Goal: Obtain resource: Download file/media

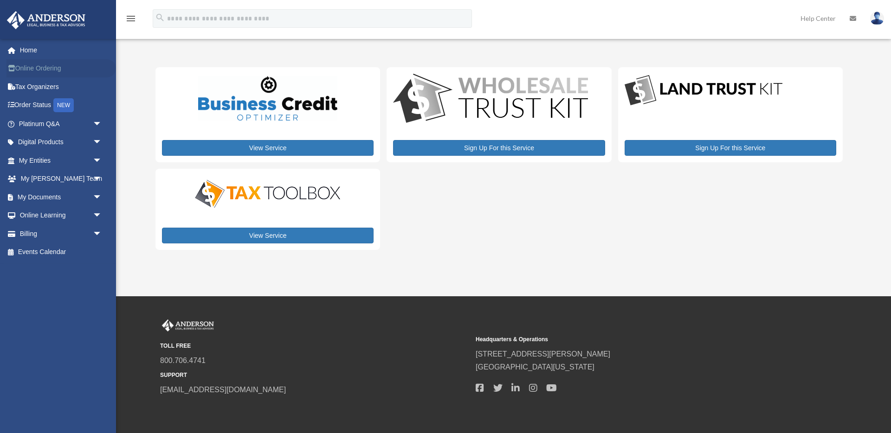
click at [56, 65] on link "Online Ordering" at bounding box center [60, 68] width 109 height 19
click at [94, 233] on span "arrow_drop_down" at bounding box center [102, 234] width 19 height 19
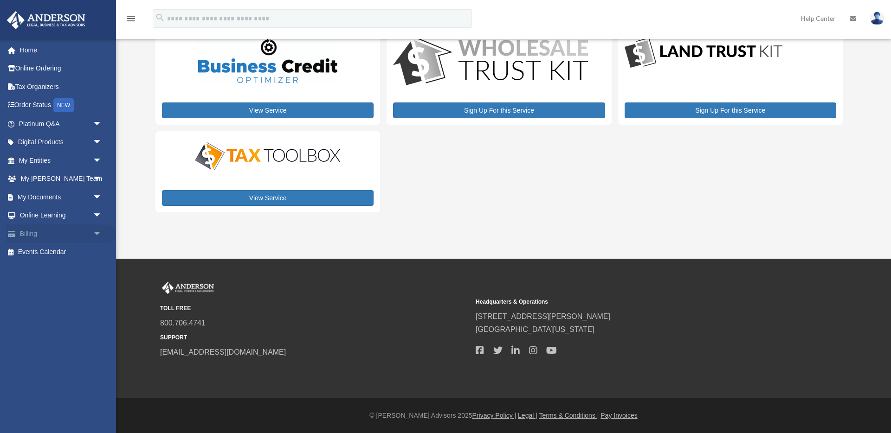
click at [96, 233] on span "arrow_drop_down" at bounding box center [102, 234] width 19 height 19
click at [63, 275] on link "Past Invoices" at bounding box center [64, 271] width 103 height 19
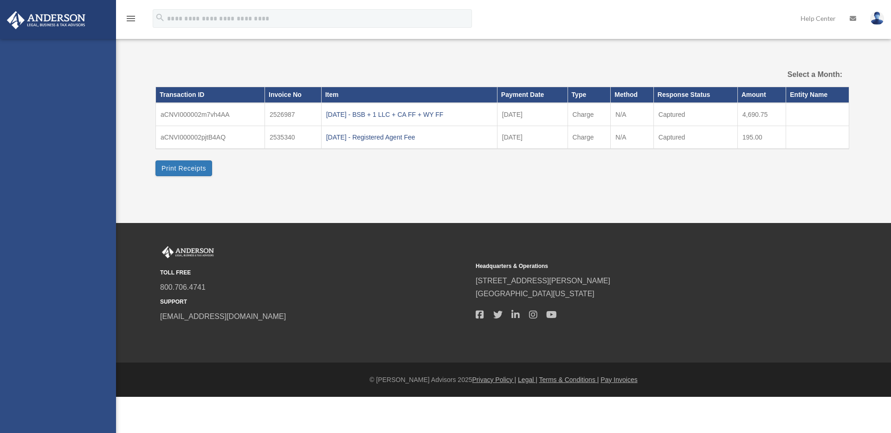
select select
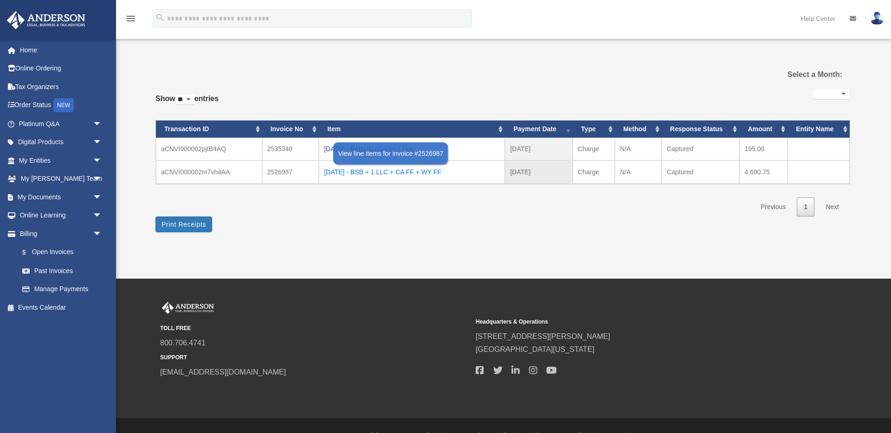
click at [439, 173] on div "[DATE] - BSB + 1 LLC + CA FF + WY FF" at bounding box center [412, 172] width 176 height 13
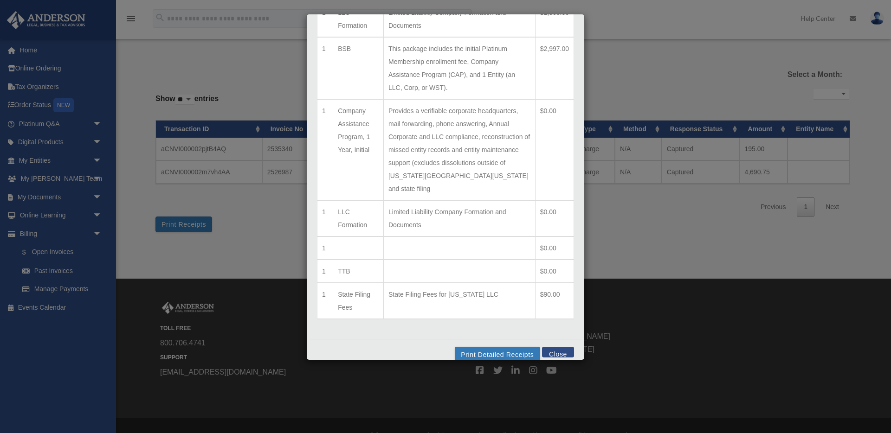
scroll to position [114, 0]
click at [563, 348] on button "Close" at bounding box center [558, 353] width 32 height 11
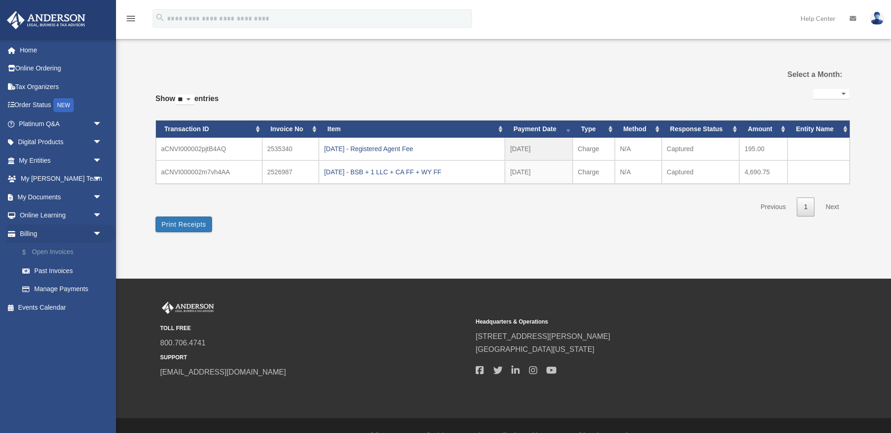
click at [71, 253] on link "$ Open Invoices" at bounding box center [64, 252] width 103 height 19
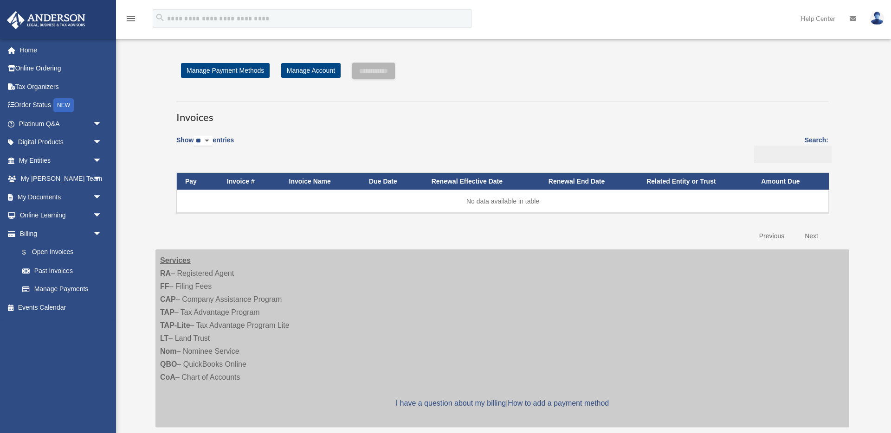
click at [303, 238] on div "Show ** ** ** *** entries Search: Pay Invoice # Invoice Name Due Date Renewal E…" at bounding box center [502, 187] width 652 height 116
click at [167, 273] on strong "RA" at bounding box center [165, 274] width 11 height 8
click at [167, 286] on strong "FF" at bounding box center [164, 287] width 9 height 8
click at [97, 124] on span "arrow_drop_down" at bounding box center [102, 124] width 19 height 19
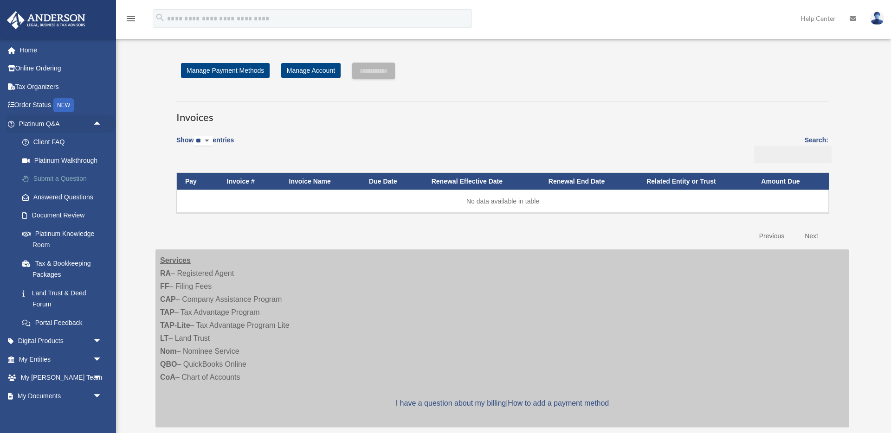
click at [76, 177] on link "Submit a Question" at bounding box center [64, 179] width 103 height 19
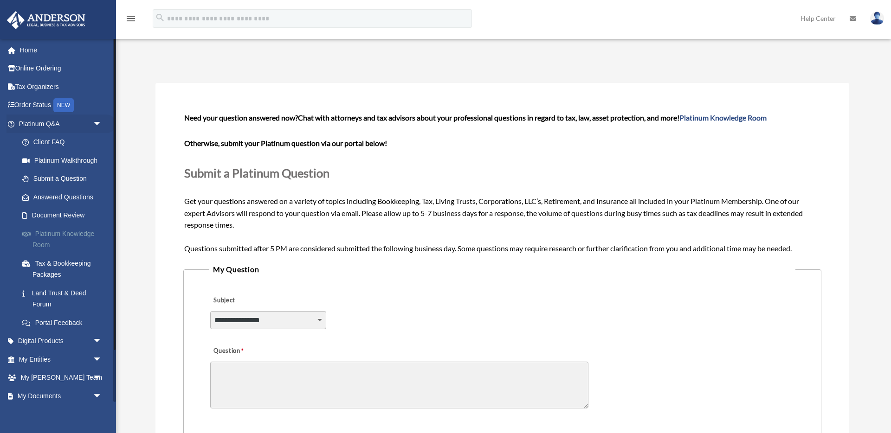
click at [81, 236] on link "Platinum Knowledge Room" at bounding box center [64, 240] width 103 height 30
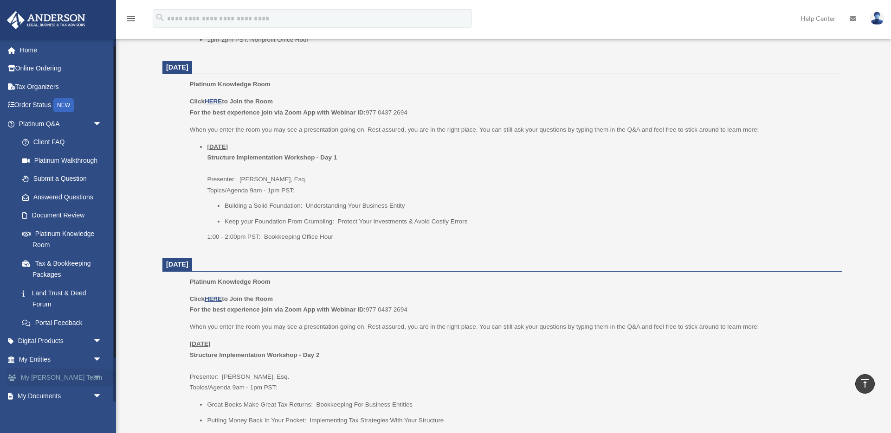
scroll to position [60, 0]
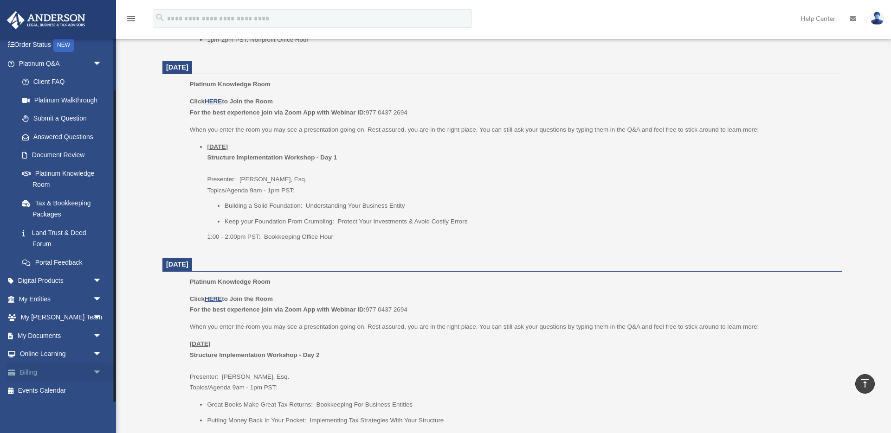
click at [99, 375] on span "arrow_drop_down" at bounding box center [102, 372] width 19 height 19
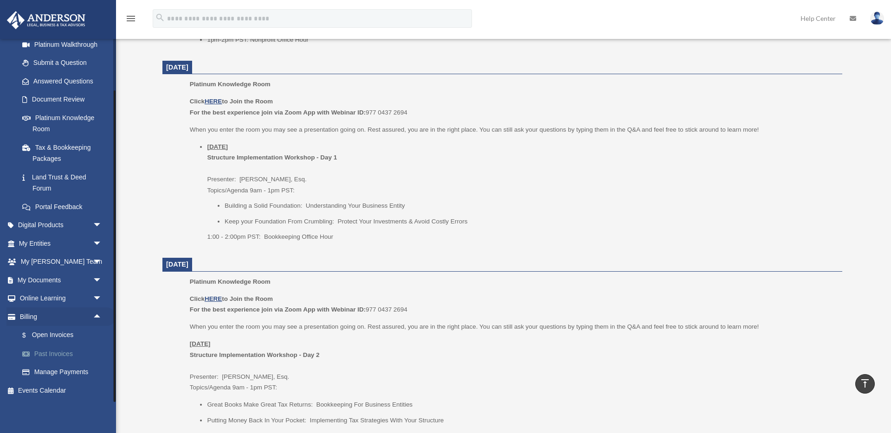
click at [55, 353] on link "Past Invoices" at bounding box center [64, 354] width 103 height 19
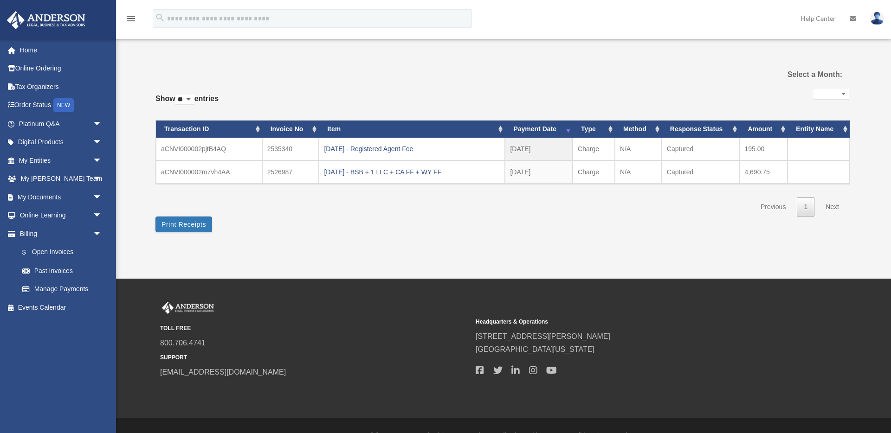
select select
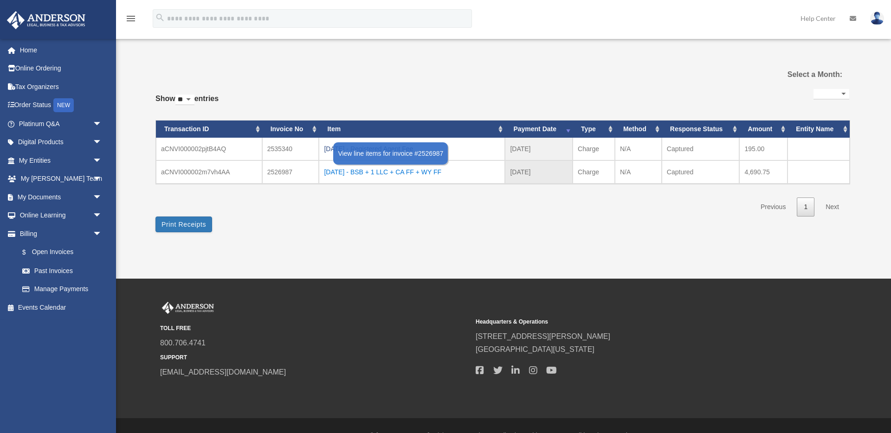
click at [416, 173] on div "2025.07.14 - BSB + 1 LLC + CA FF + WY FF" at bounding box center [412, 172] width 176 height 13
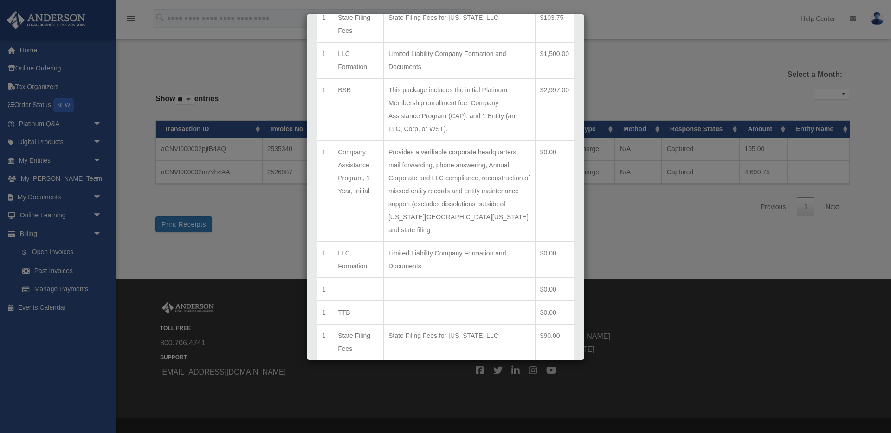
scroll to position [116, 0]
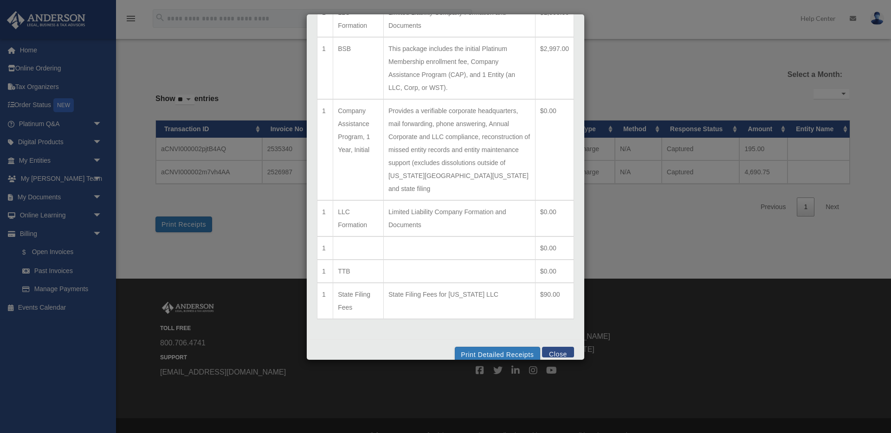
click at [565, 347] on button "Close" at bounding box center [558, 352] width 32 height 11
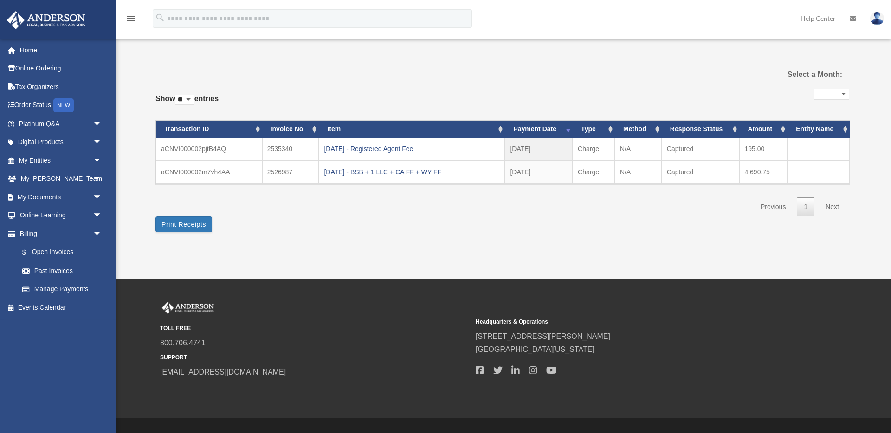
scroll to position [0, 0]
click at [98, 192] on span "arrow_drop_down" at bounding box center [102, 197] width 19 height 19
click at [41, 217] on link "Box" at bounding box center [64, 215] width 103 height 19
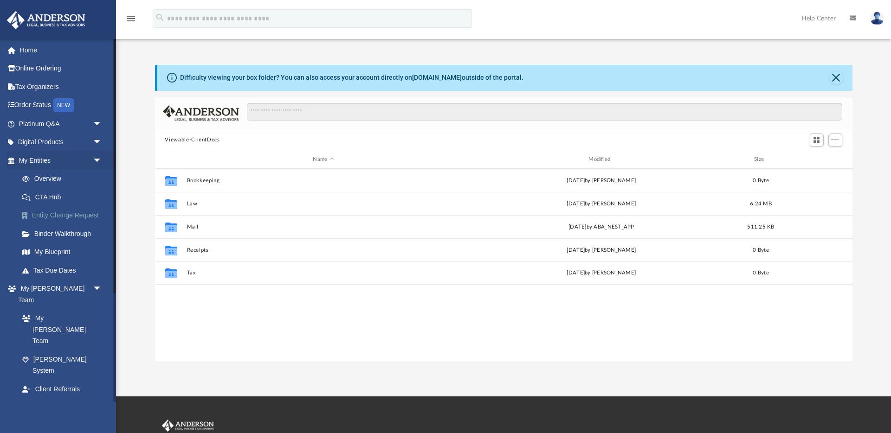
scroll to position [211, 697]
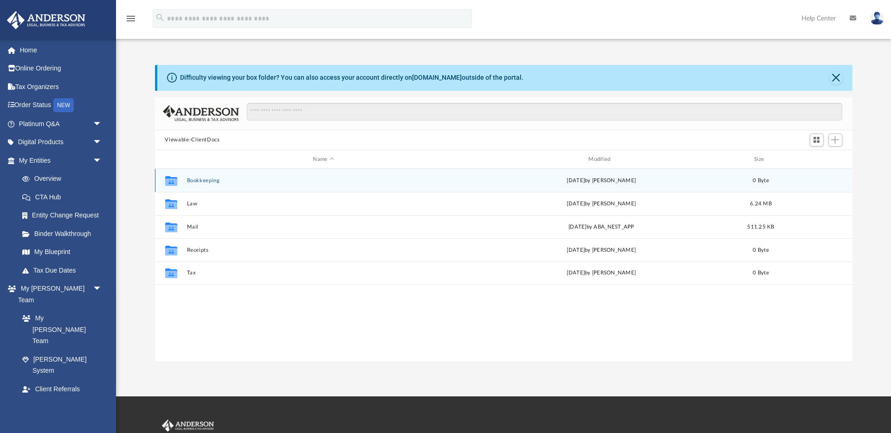
click at [217, 179] on button "Bookkeeping" at bounding box center [324, 181] width 274 height 6
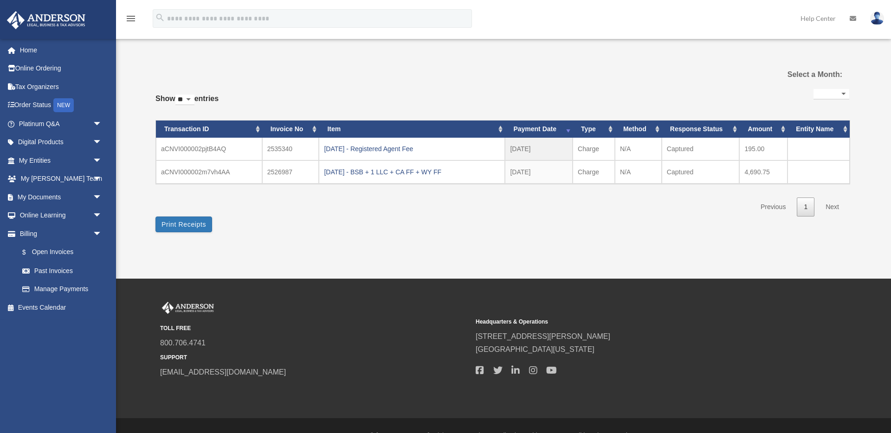
select select
click at [97, 160] on span "arrow_drop_down" at bounding box center [102, 160] width 19 height 19
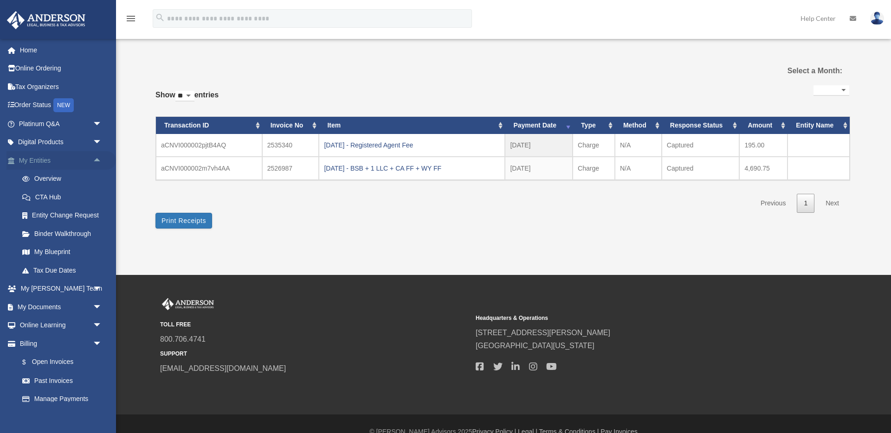
scroll to position [5, 0]
click at [97, 160] on span "arrow_drop_up" at bounding box center [102, 160] width 19 height 19
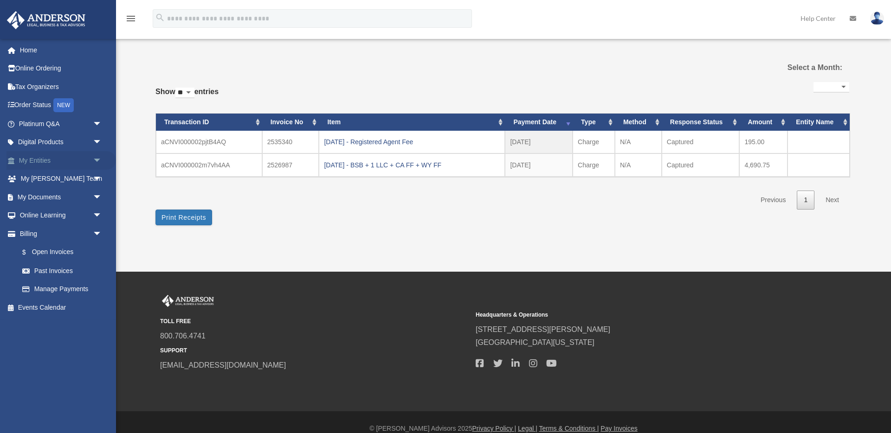
scroll to position [7, 0]
click at [95, 195] on span "arrow_drop_down" at bounding box center [102, 197] width 19 height 19
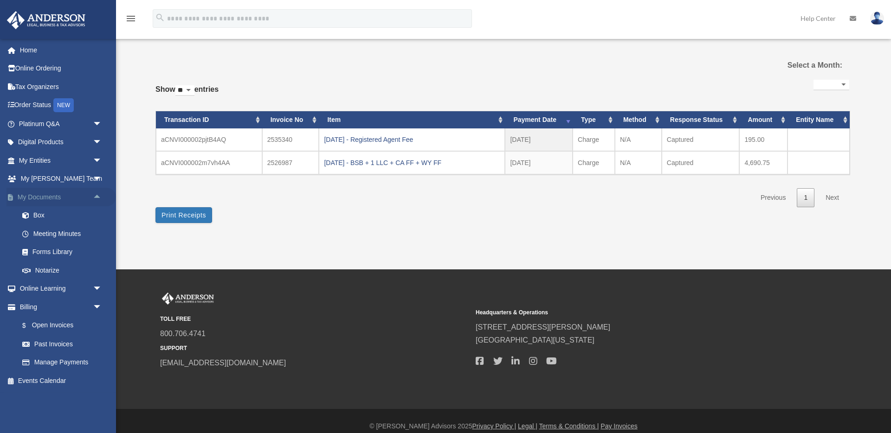
scroll to position [11, 0]
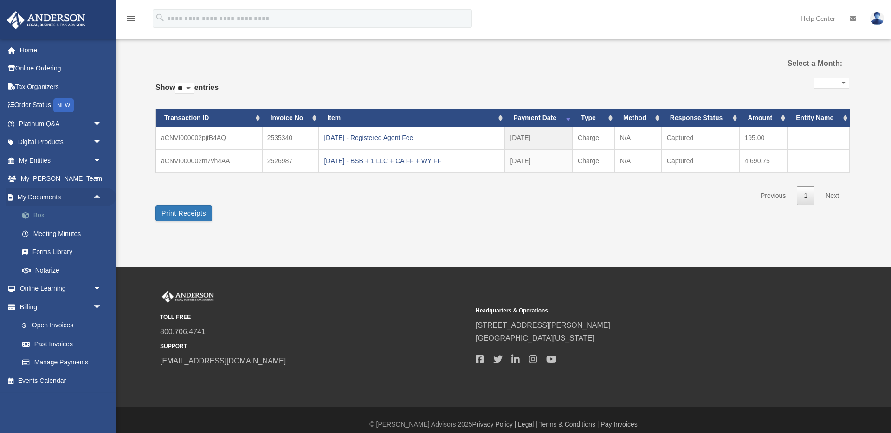
click at [43, 216] on link "Box" at bounding box center [64, 215] width 103 height 19
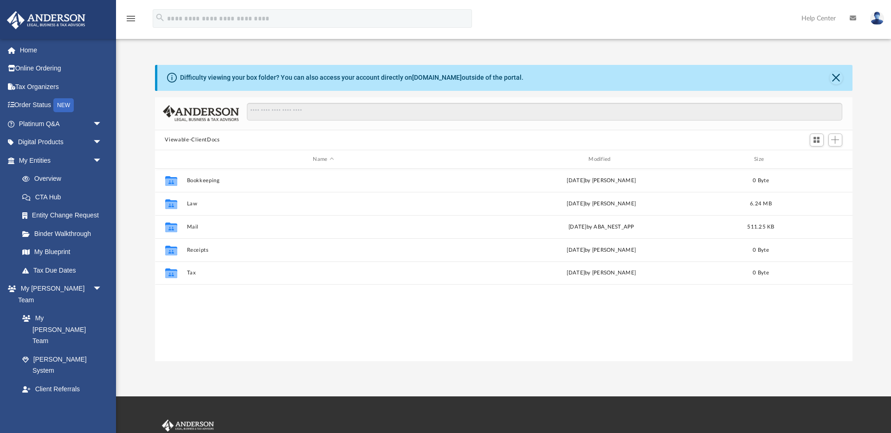
scroll to position [211, 697]
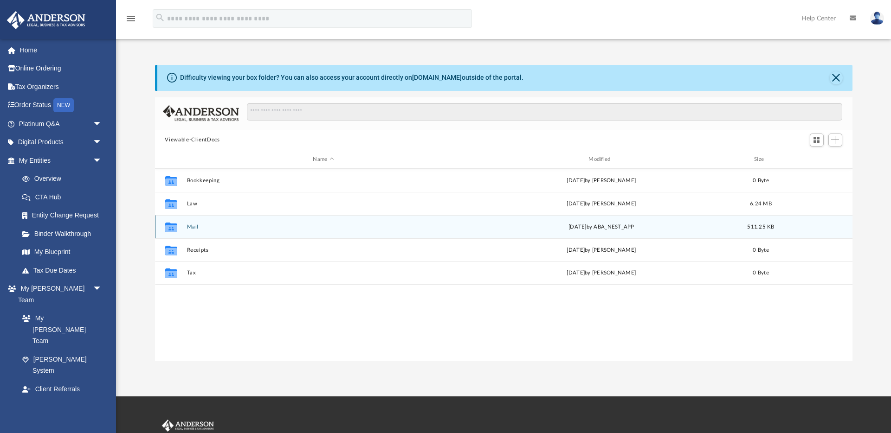
click at [190, 225] on button "Mail" at bounding box center [324, 227] width 274 height 6
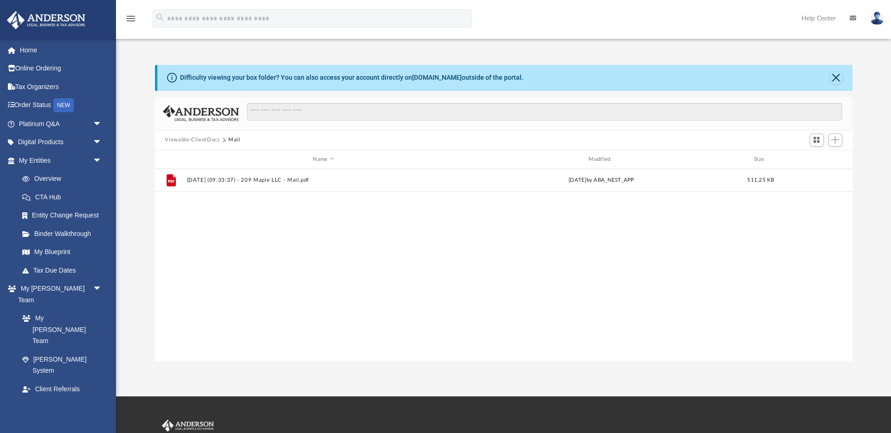
click at [199, 142] on button "Viewable-ClientDocs" at bounding box center [192, 140] width 55 height 8
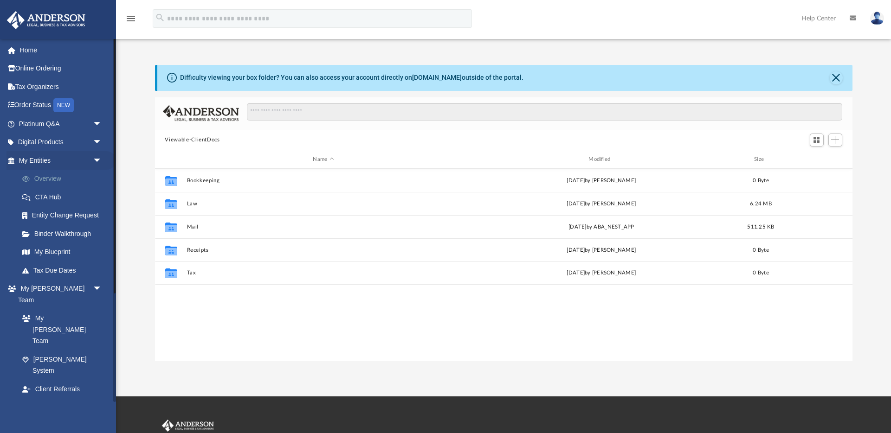
click at [55, 175] on link "Overview" at bounding box center [64, 179] width 103 height 19
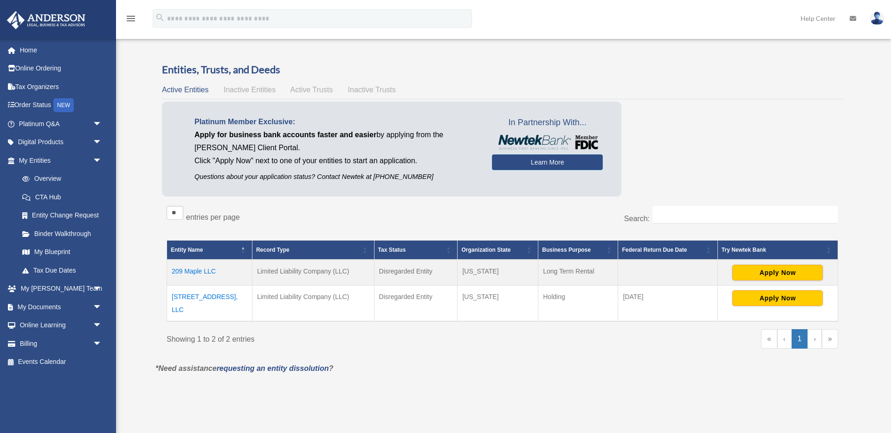
click at [193, 270] on td "209 Maple LLC" at bounding box center [209, 273] width 85 height 26
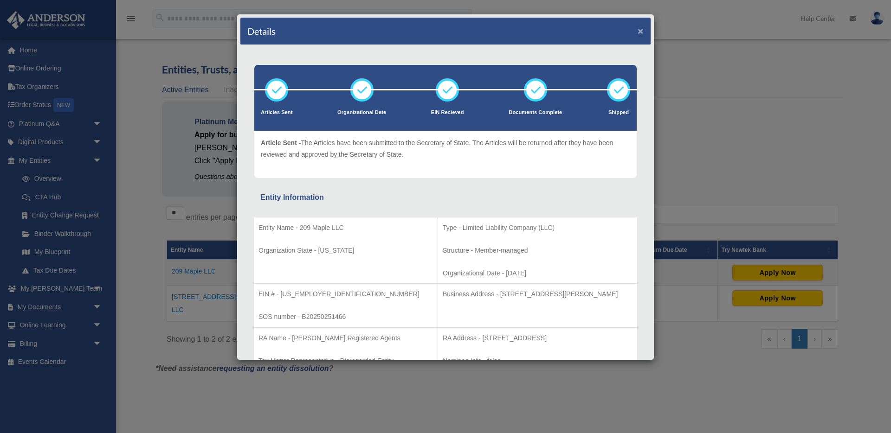
click at [638, 33] on button "×" at bounding box center [640, 31] width 6 height 10
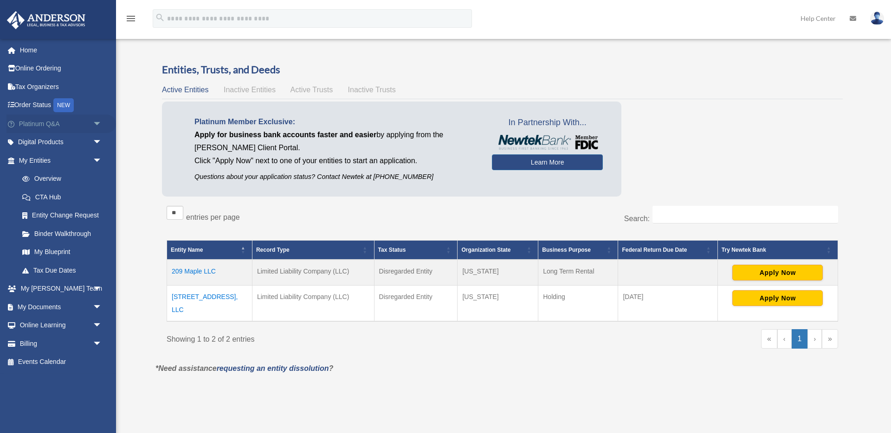
click at [98, 123] on span "arrow_drop_down" at bounding box center [102, 124] width 19 height 19
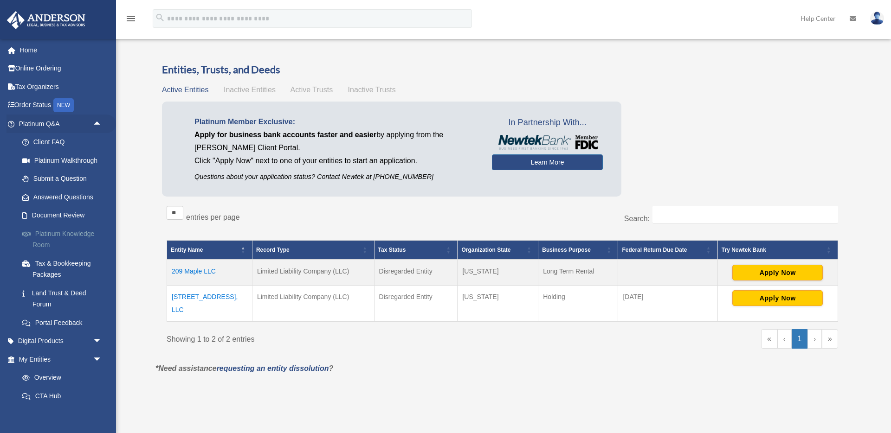
click at [93, 235] on link "Platinum Knowledge Room" at bounding box center [64, 240] width 103 height 30
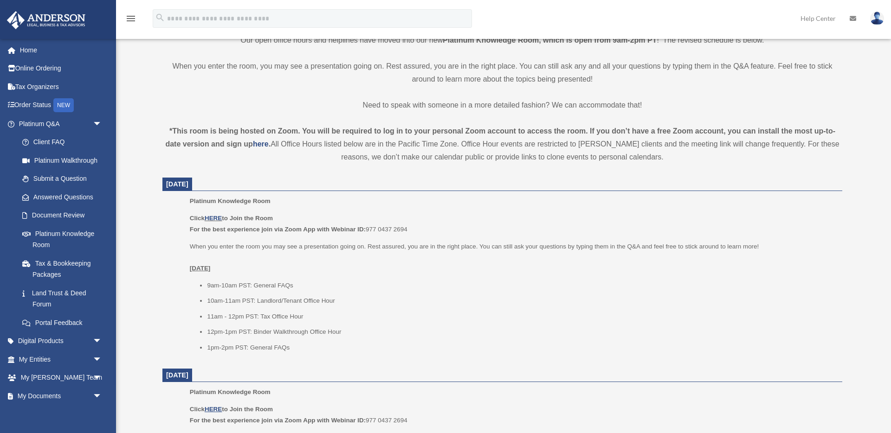
scroll to position [315, 0]
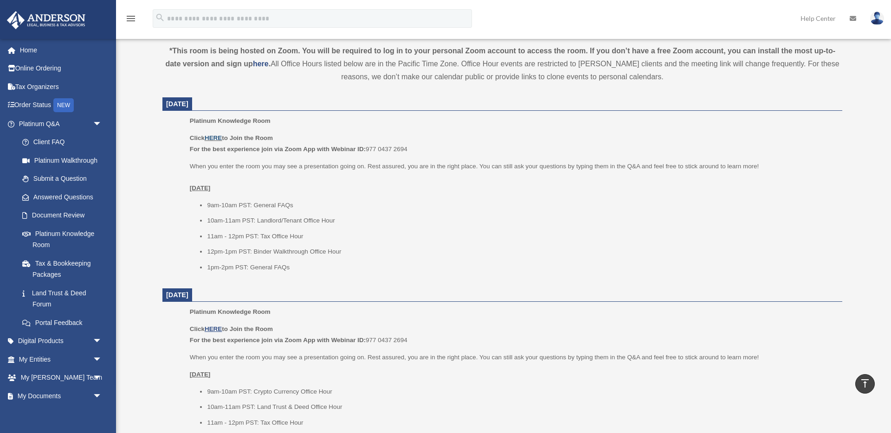
click at [218, 135] on link "HERE" at bounding box center [213, 138] width 17 height 7
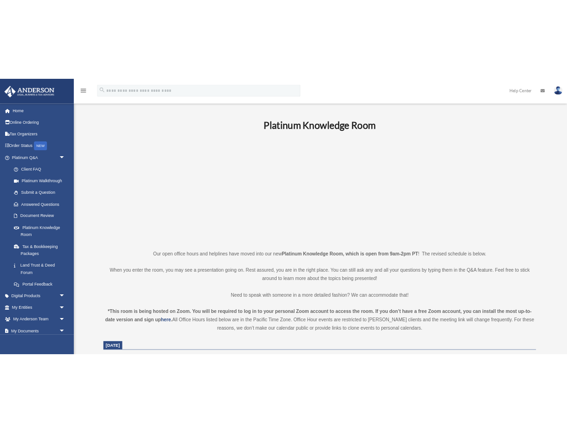
scroll to position [313, 0]
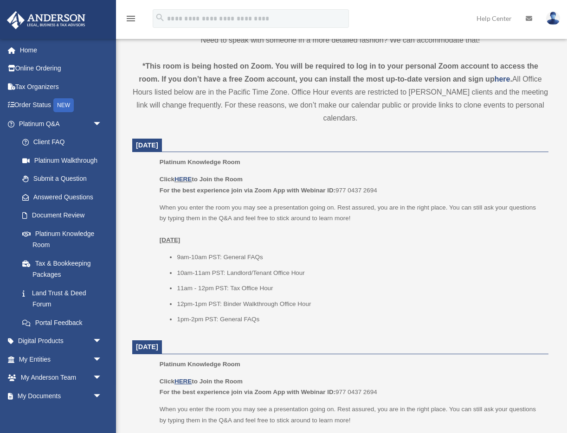
click at [383, 285] on li "11am - 12pm PST: Tax Office Hour" at bounding box center [359, 288] width 365 height 11
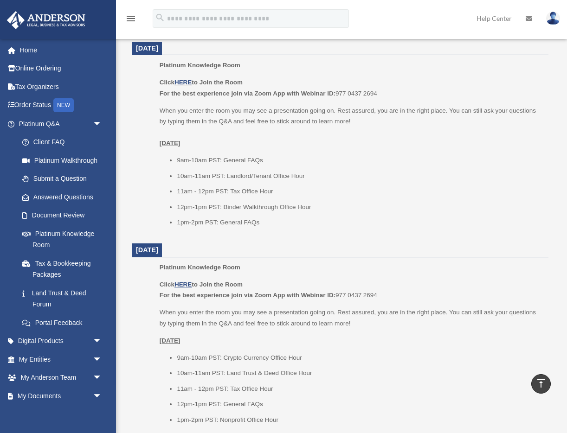
scroll to position [420, 0]
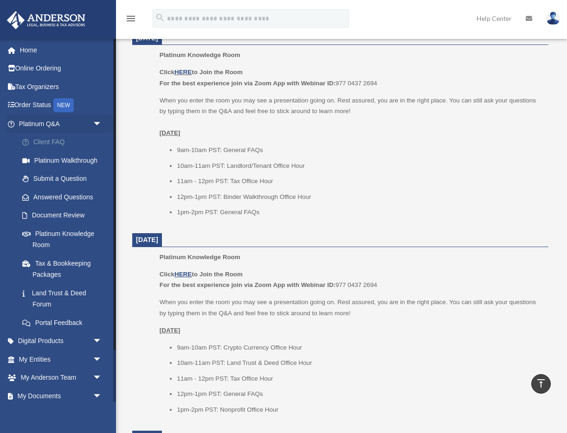
click at [47, 140] on link "Client FAQ" at bounding box center [64, 142] width 103 height 19
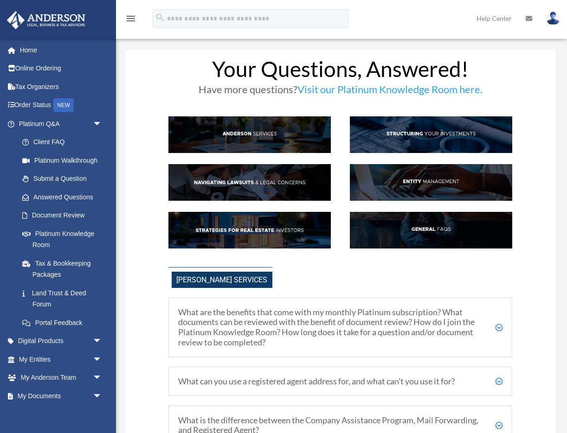
click at [441, 183] on img at bounding box center [431, 182] width 162 height 37
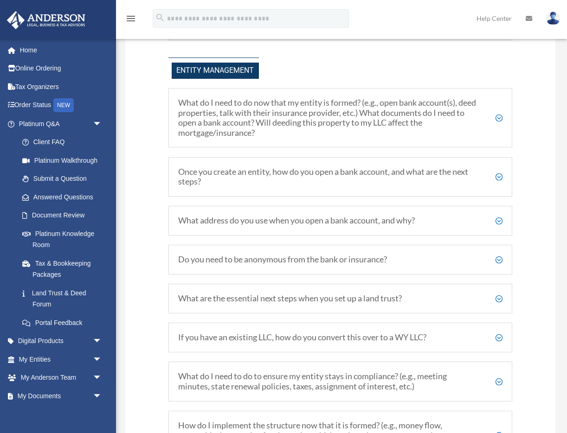
scroll to position [952, 0]
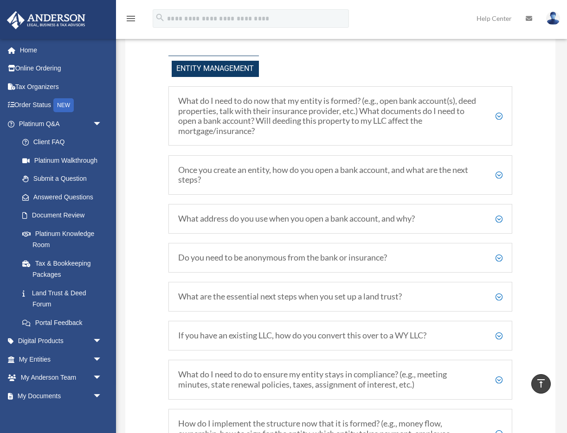
click at [498, 218] on h5 "What address do you use when you open a bank account, and why?" at bounding box center [340, 219] width 325 height 10
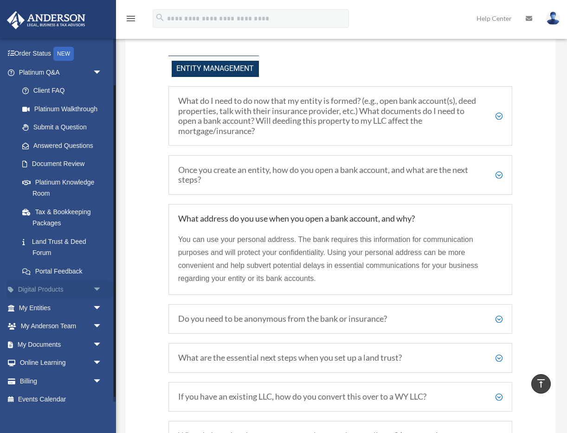
scroll to position [55, 0]
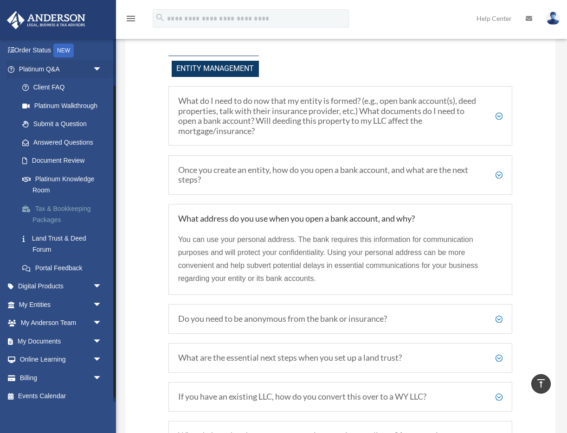
click at [73, 208] on link "Tax & Bookkeeping Packages" at bounding box center [64, 215] width 103 height 30
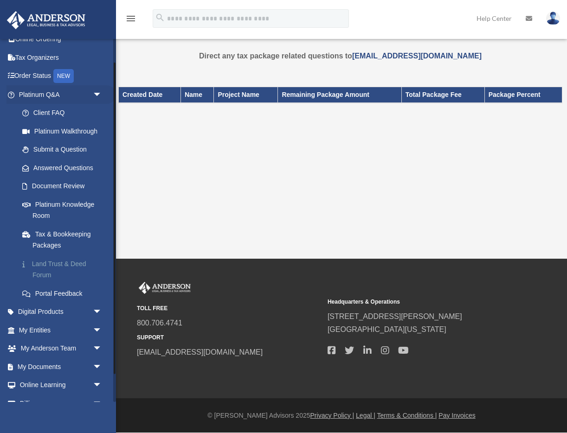
scroll to position [30, 0]
click at [97, 328] on span "arrow_drop_down" at bounding box center [102, 329] width 19 height 19
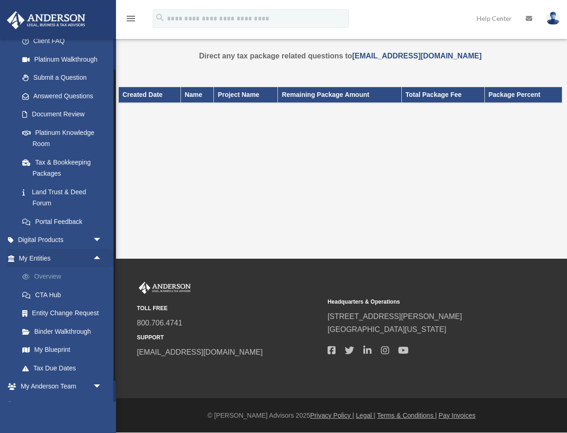
scroll to position [102, 0]
click at [50, 275] on link "Overview" at bounding box center [64, 276] width 103 height 19
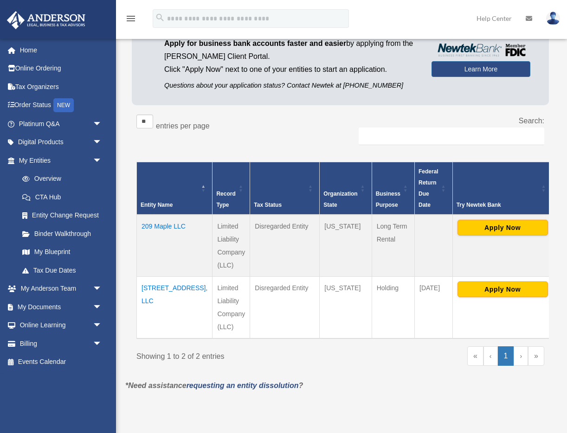
scroll to position [79, 0]
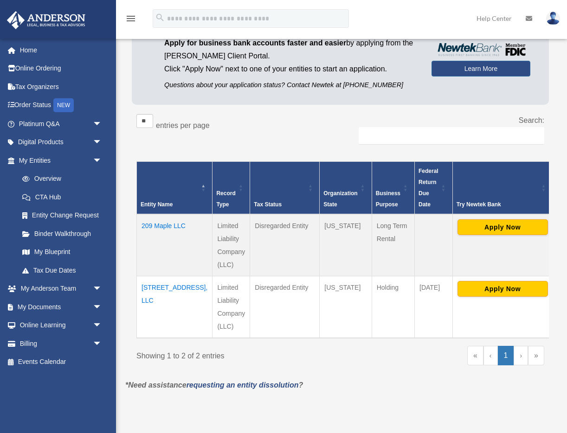
click at [154, 276] on td "678 Main Street, LLC" at bounding box center [175, 307] width 76 height 62
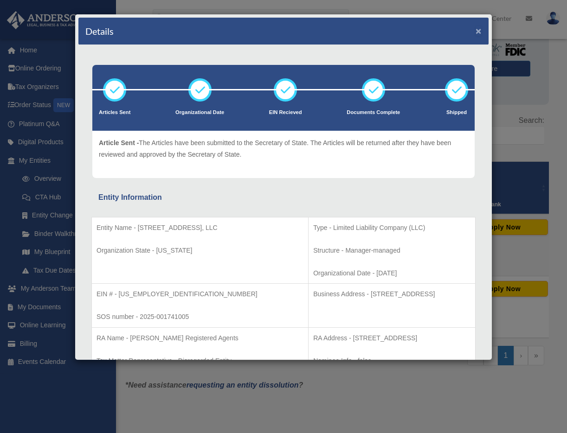
click at [478, 33] on button "×" at bounding box center [479, 31] width 6 height 10
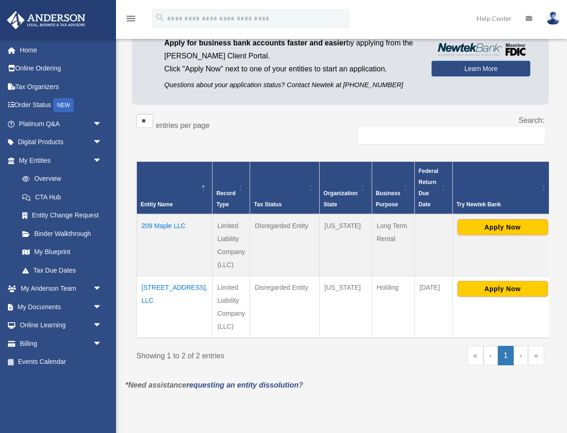
click at [146, 277] on td "[STREET_ADDRESS], LLC" at bounding box center [175, 307] width 76 height 62
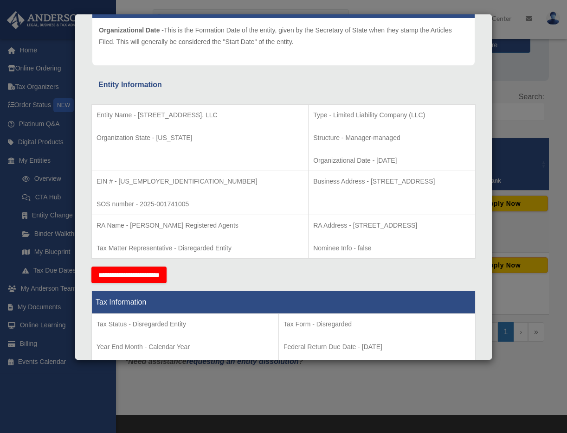
scroll to position [0, 0]
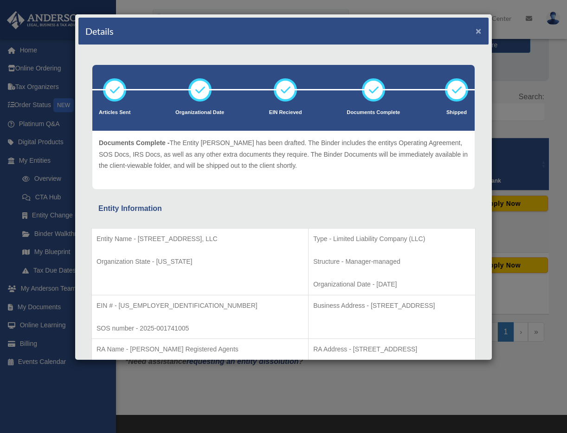
click at [480, 29] on button "×" at bounding box center [479, 31] width 6 height 10
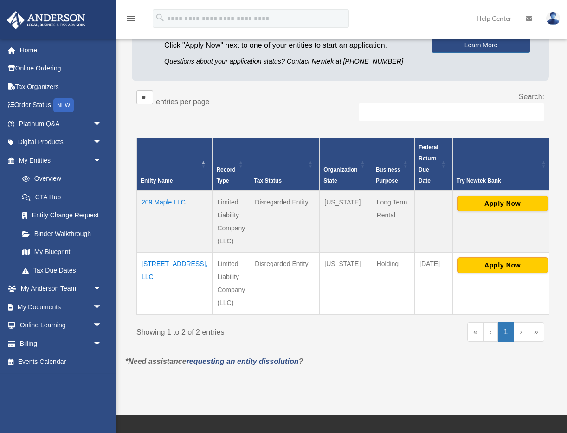
click at [372, 253] on td "Holding" at bounding box center [393, 283] width 43 height 62
click at [70, 230] on link "Binder Walkthrough" at bounding box center [64, 234] width 103 height 19
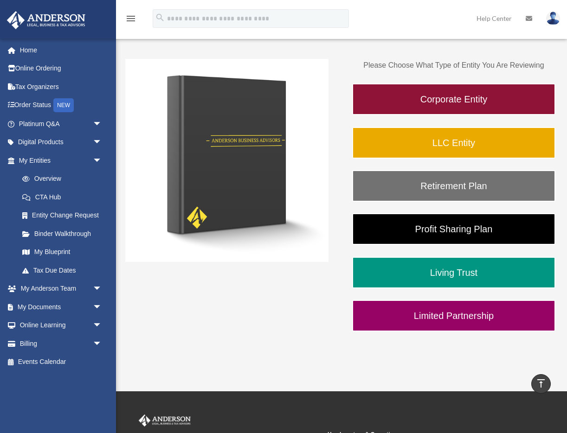
scroll to position [92, 0]
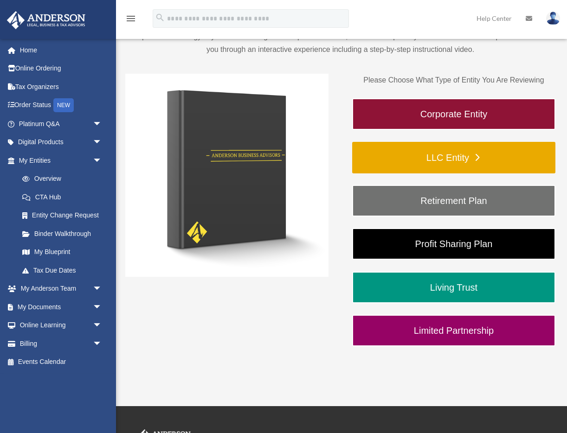
click at [455, 155] on link "LLC Entity" at bounding box center [453, 158] width 203 height 32
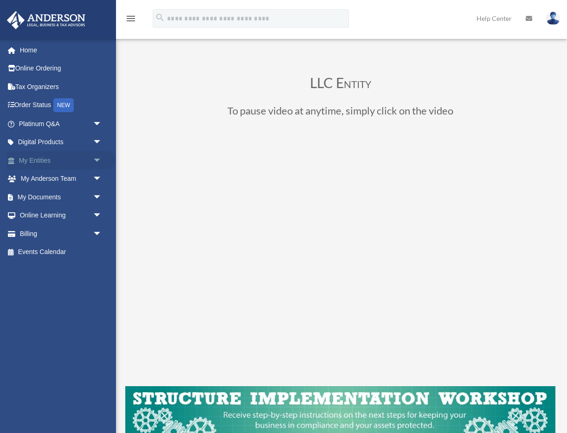
click at [93, 157] on span "arrow_drop_down" at bounding box center [102, 160] width 19 height 19
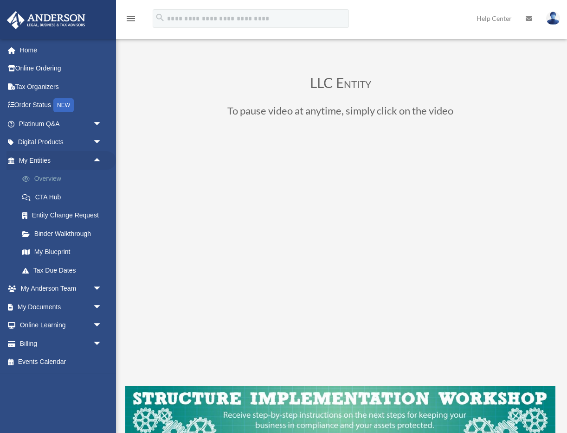
click at [53, 177] on link "Overview" at bounding box center [64, 179] width 103 height 19
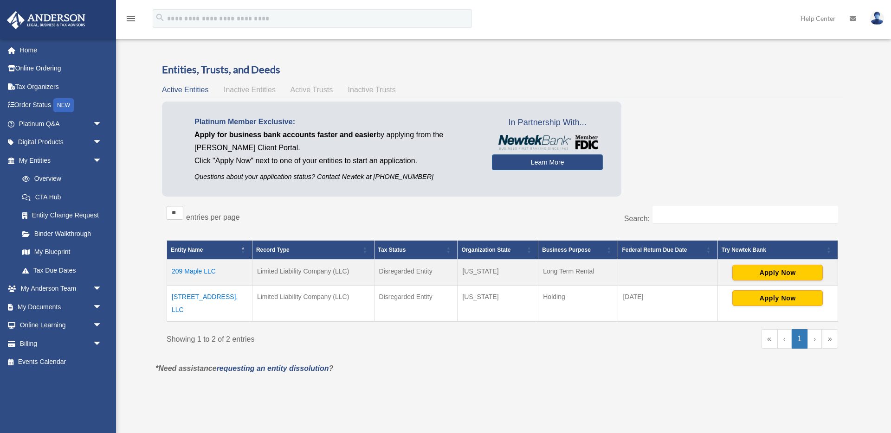
click at [216, 297] on td "[STREET_ADDRESS], LLC" at bounding box center [209, 303] width 85 height 36
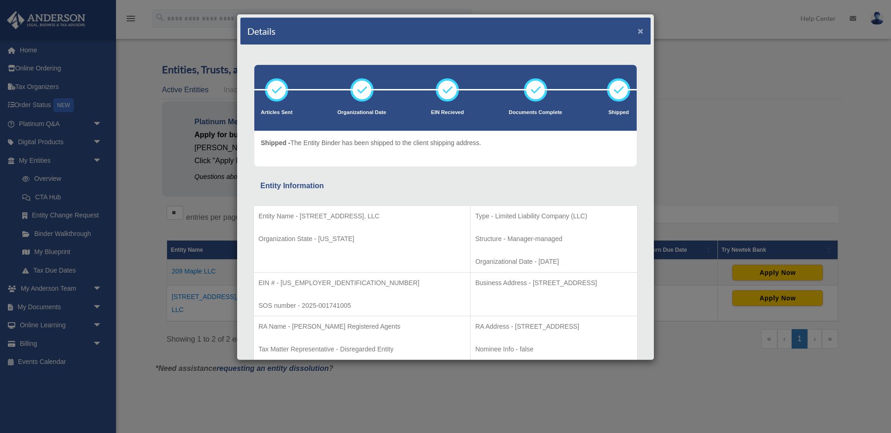
click at [639, 30] on button "×" at bounding box center [640, 31] width 6 height 10
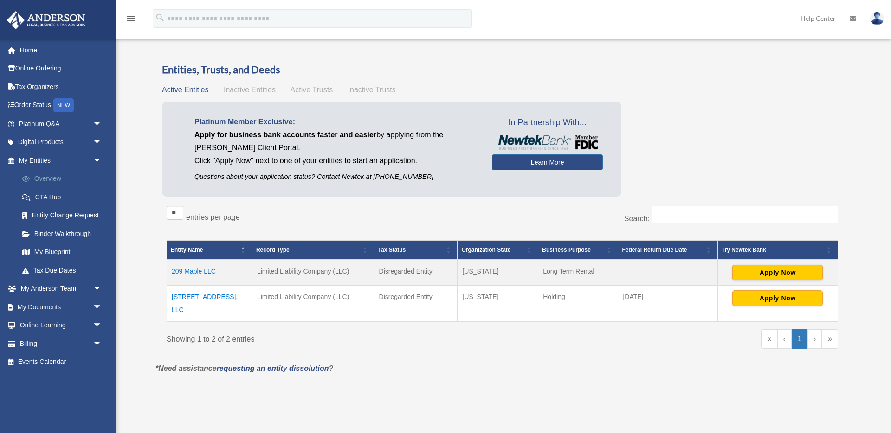
click at [49, 180] on link "Overview" at bounding box center [64, 179] width 103 height 19
click at [97, 308] on span "arrow_drop_down" at bounding box center [102, 307] width 19 height 19
click at [40, 325] on link "Box" at bounding box center [64, 325] width 103 height 19
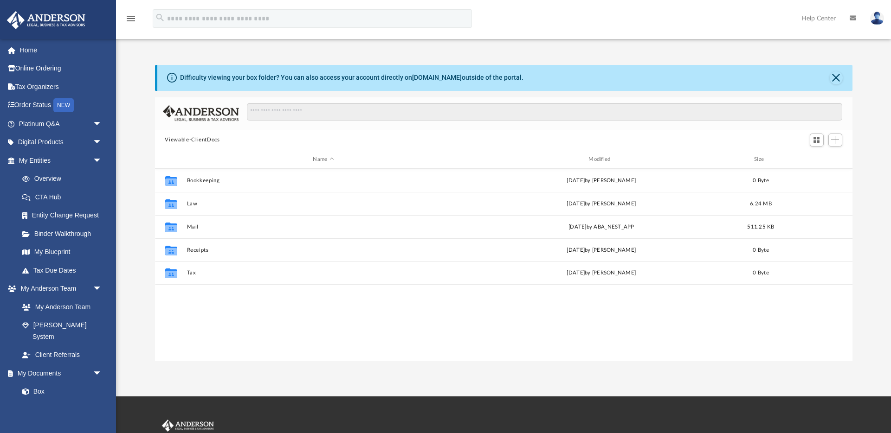
scroll to position [211, 697]
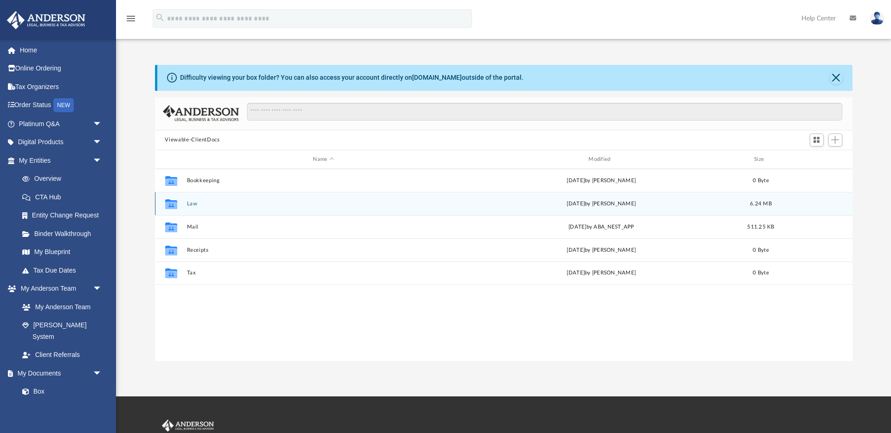
click at [191, 204] on button "Law" at bounding box center [324, 204] width 274 height 6
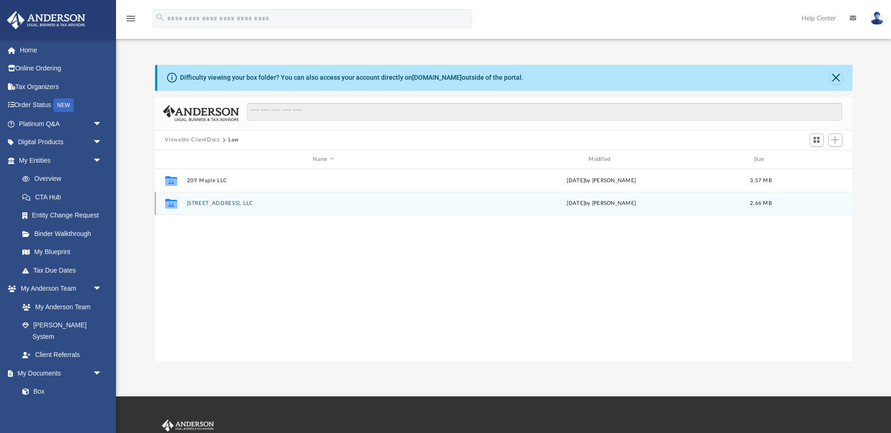
click at [217, 205] on button "[STREET_ADDRESS], LLC" at bounding box center [324, 204] width 274 height 6
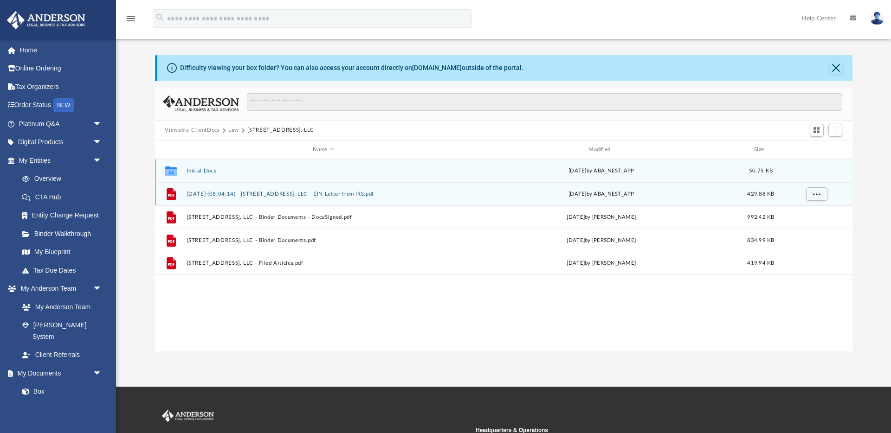
scroll to position [24, 0]
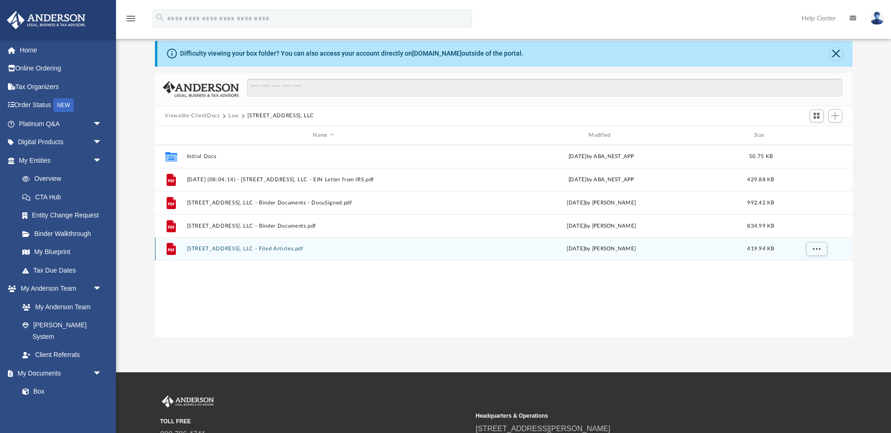
click at [260, 249] on button "[STREET_ADDRESS], LLC - Filed Articles.pdf" at bounding box center [324, 249] width 274 height 6
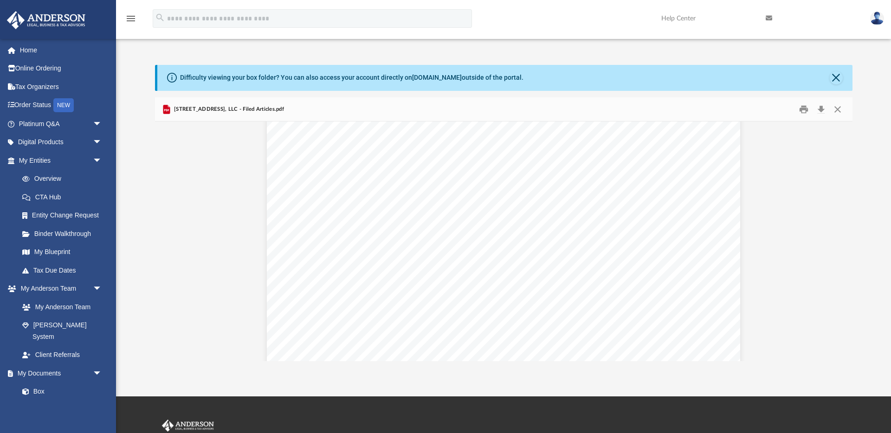
scroll to position [0, 0]
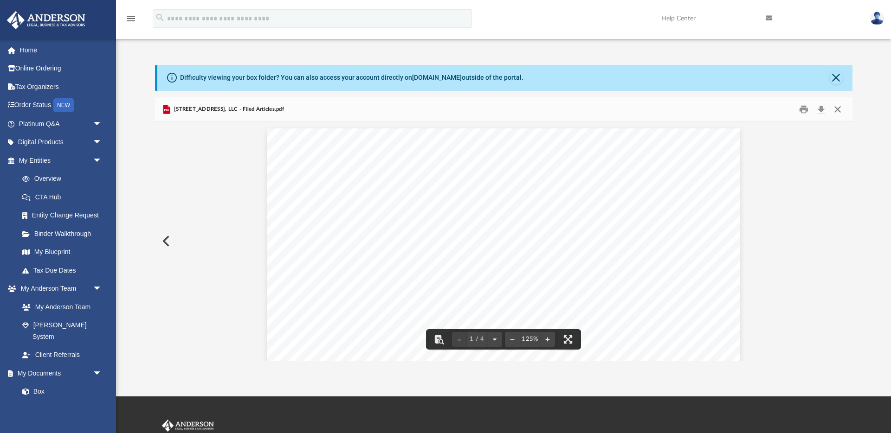
click at [838, 108] on button "Close" at bounding box center [837, 109] width 17 height 14
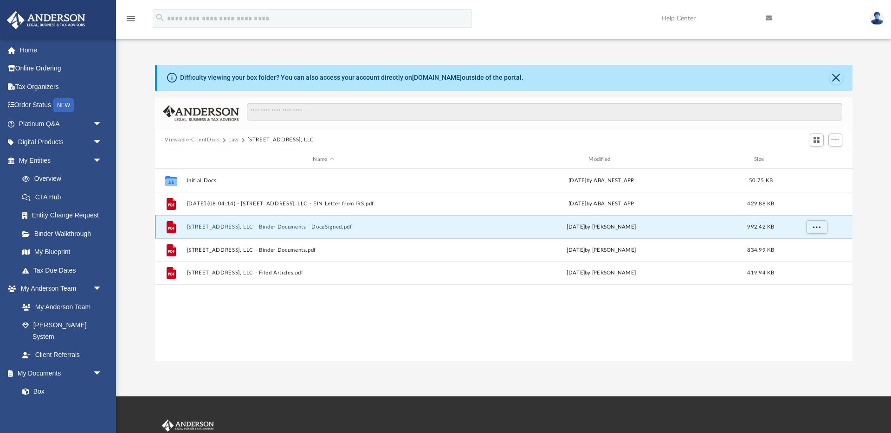
click at [263, 227] on button "[STREET_ADDRESS], LLC - Binder Documents - DocuSigned.pdf" at bounding box center [324, 227] width 274 height 6
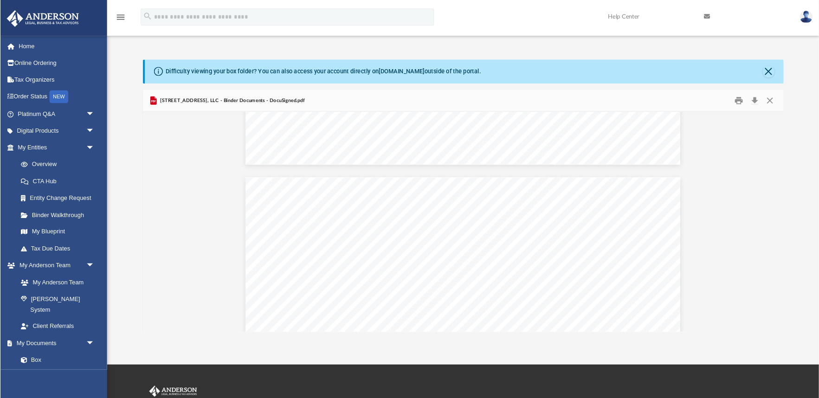
scroll to position [4320, 0]
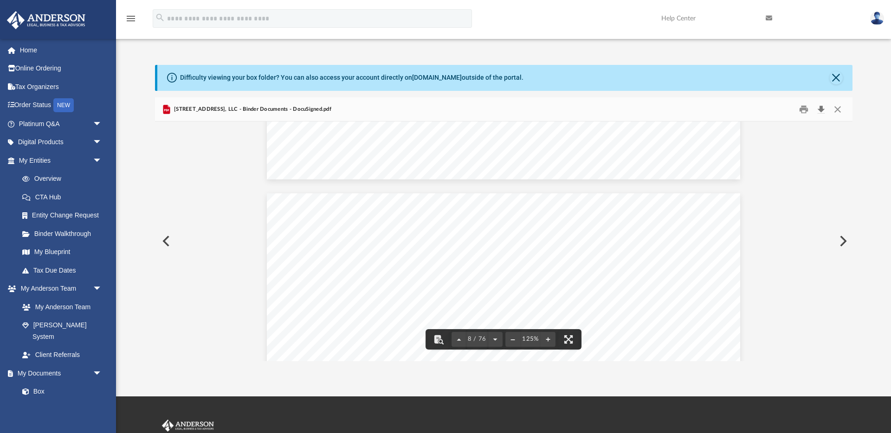
click at [818, 109] on button "Download" at bounding box center [821, 109] width 17 height 14
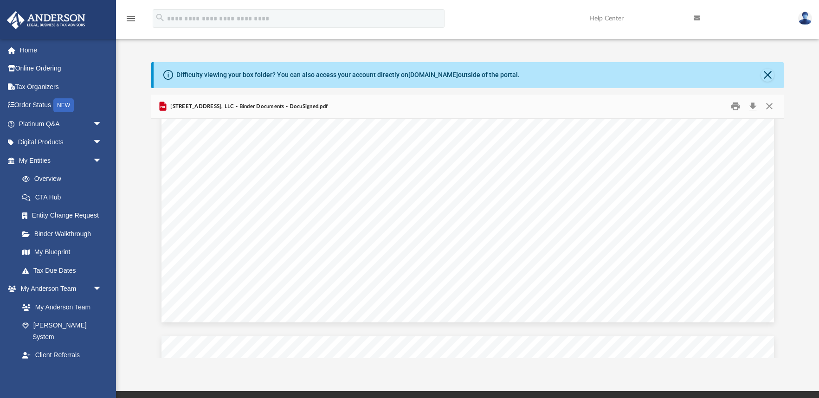
scroll to position [45278, 0]
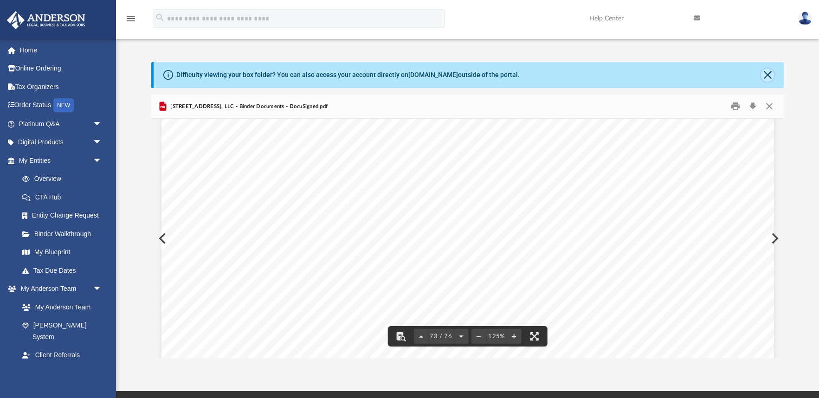
click at [766, 72] on button "Close" at bounding box center [767, 75] width 13 height 13
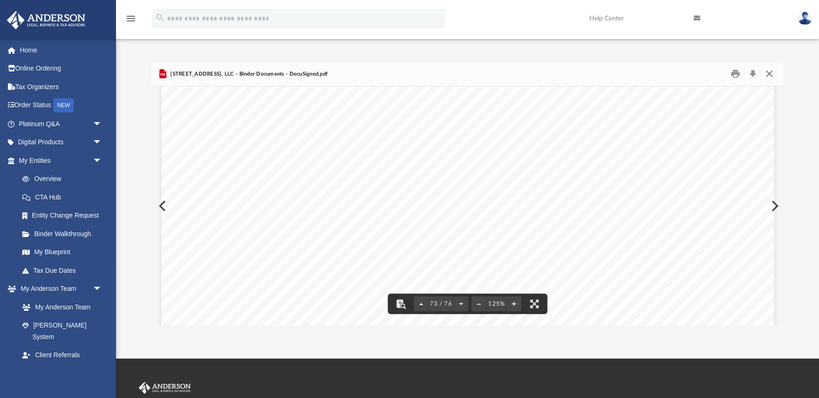
click at [772, 72] on button "Close" at bounding box center [769, 74] width 17 height 14
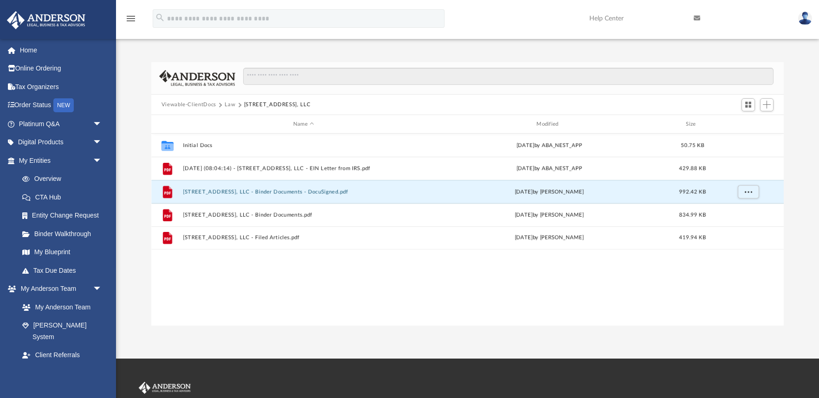
click at [231, 106] on button "Law" at bounding box center [230, 105] width 11 height 8
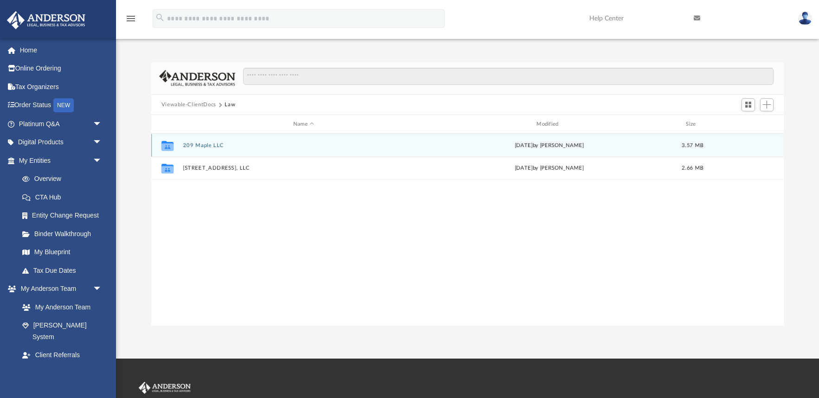
click at [214, 147] on button "209 Maple LLC" at bounding box center [303, 145] width 241 height 6
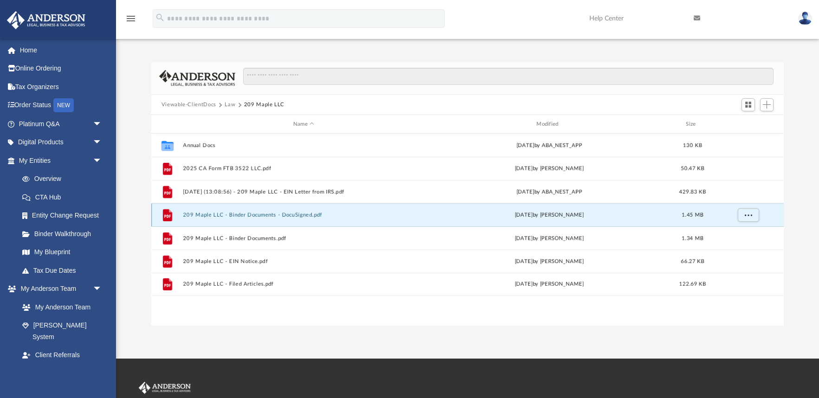
click at [292, 214] on button "209 Maple LLC - Binder Documents - DocuSigned.pdf" at bounding box center [303, 215] width 241 height 6
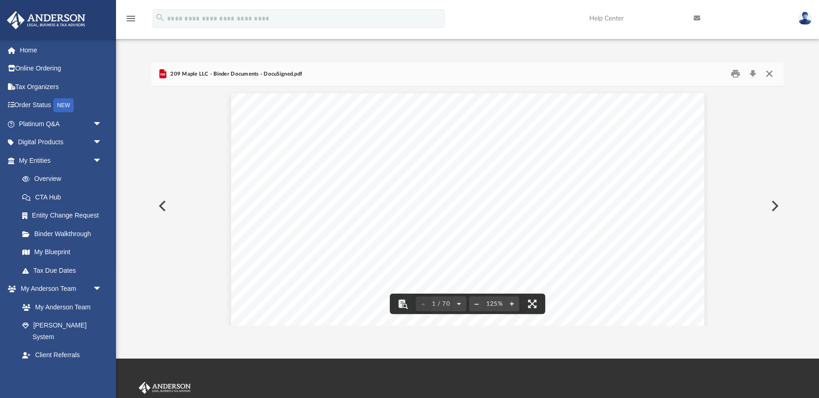
click at [774, 75] on button "Close" at bounding box center [769, 74] width 17 height 14
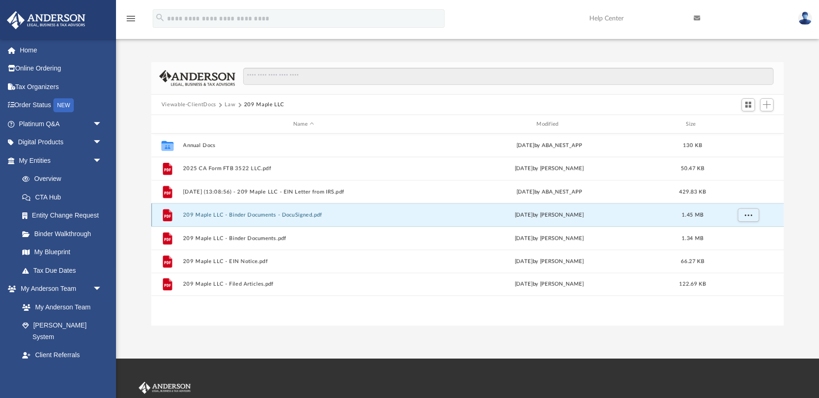
click at [295, 214] on button "209 Maple LLC - Binder Documents - DocuSigned.pdf" at bounding box center [303, 215] width 241 height 6
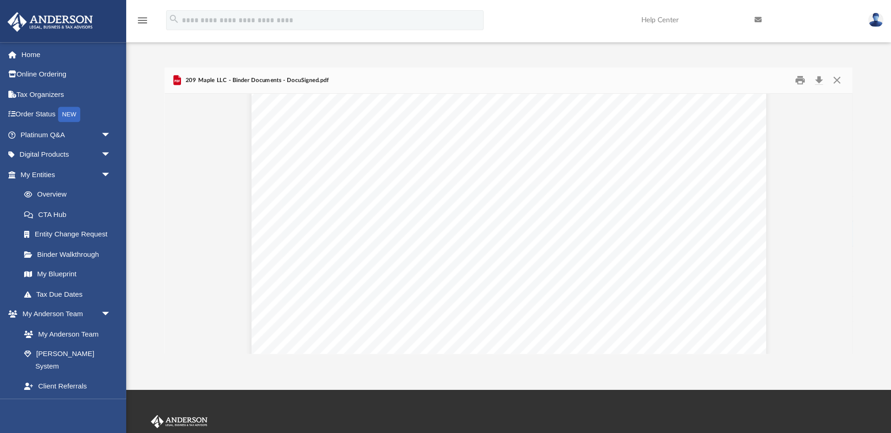
scroll to position [0, 0]
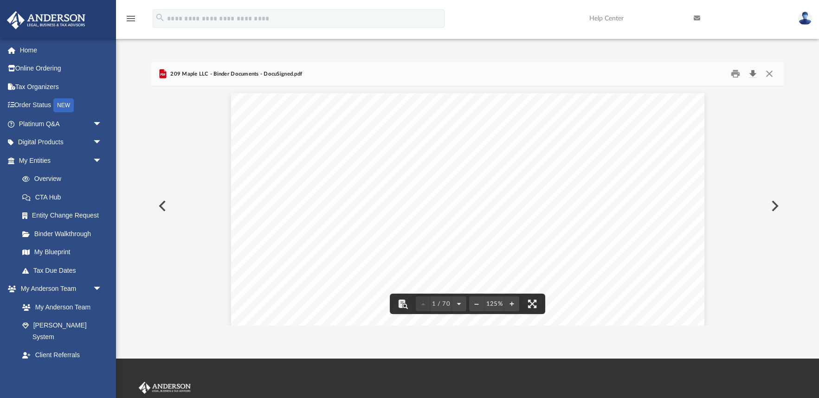
click at [751, 77] on button "Download" at bounding box center [752, 74] width 17 height 14
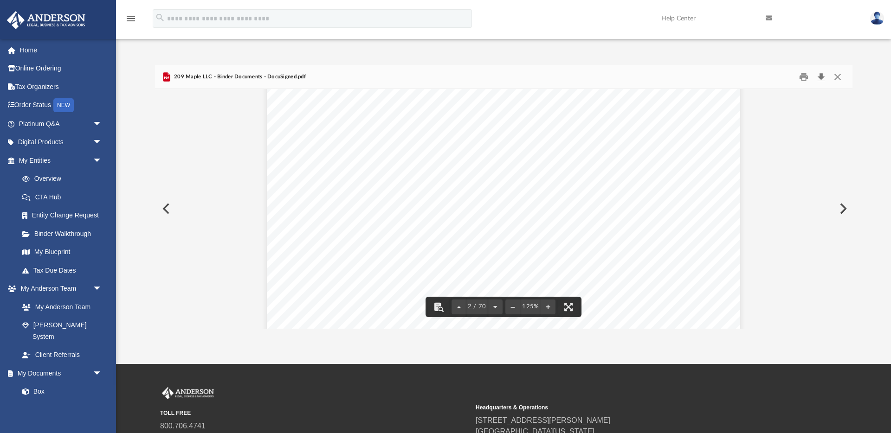
scroll to position [731, 0]
click at [835, 77] on button "Close" at bounding box center [837, 77] width 17 height 14
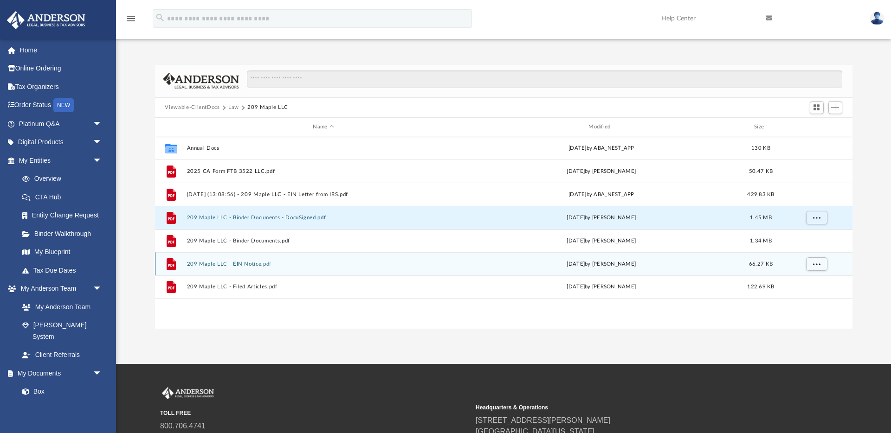
click at [251, 260] on div "File 209 Maple LLC - EIN Notice.pdf [DATE] by [PERSON_NAME] 66.27 KB" at bounding box center [503, 263] width 697 height 23
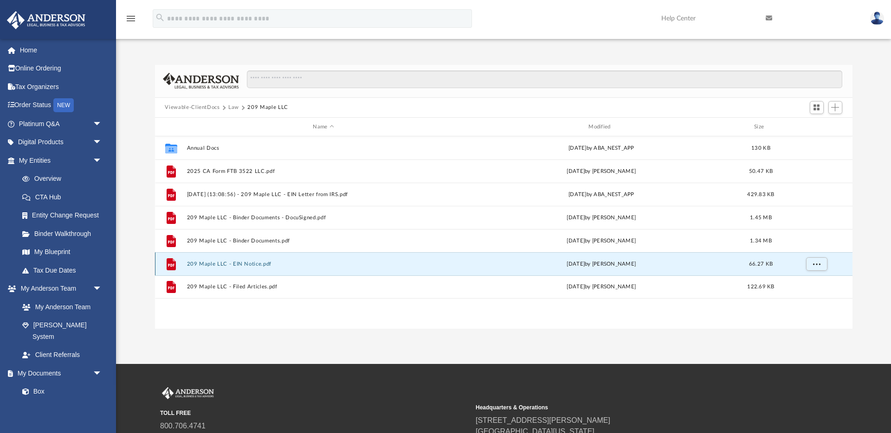
click at [249, 264] on button "209 Maple LLC - EIN Notice.pdf" at bounding box center [324, 264] width 274 height 6
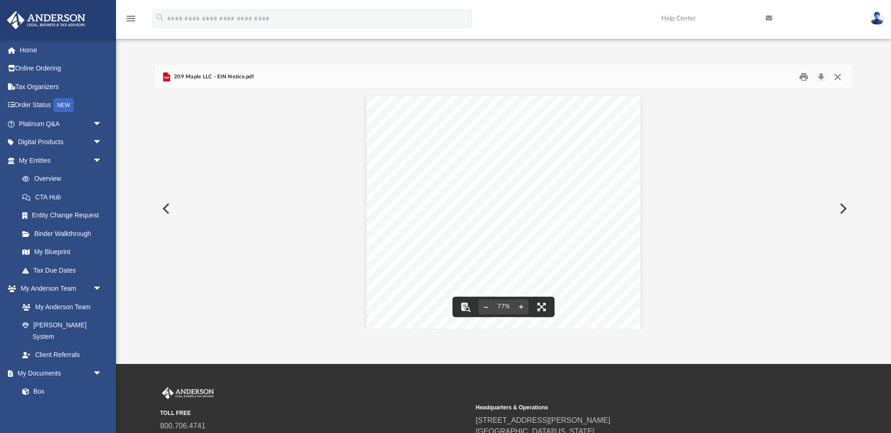
click at [838, 79] on button "Close" at bounding box center [837, 77] width 17 height 14
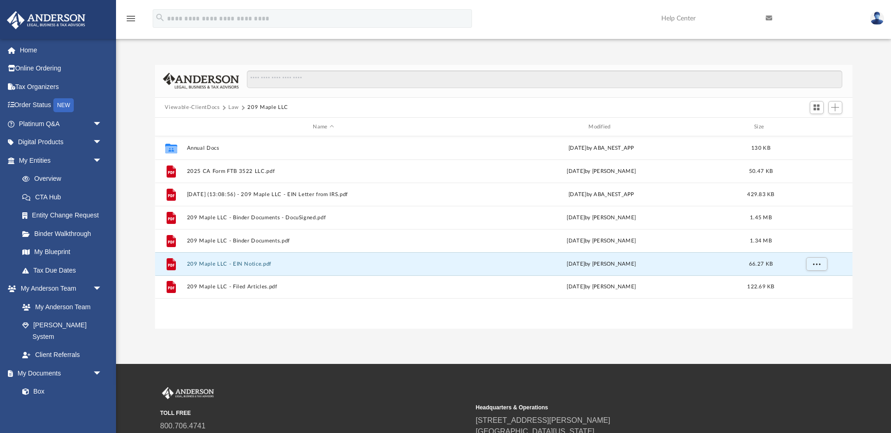
click at [196, 108] on button "Viewable-ClientDocs" at bounding box center [192, 107] width 55 height 8
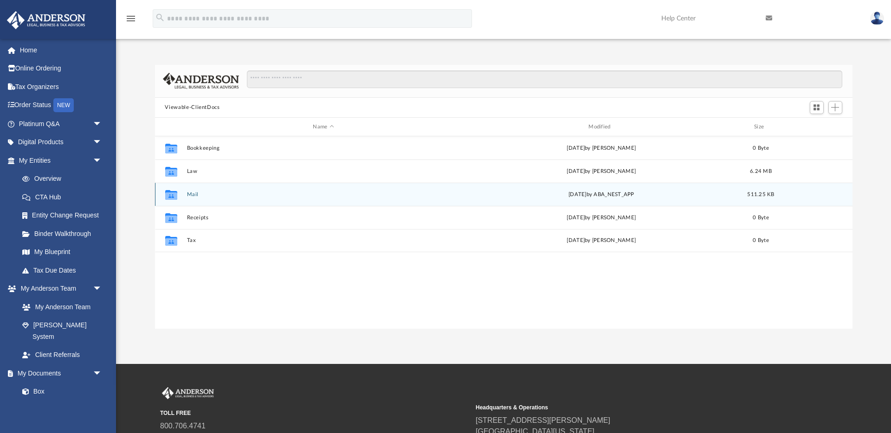
click at [191, 195] on button "Mail" at bounding box center [324, 195] width 274 height 6
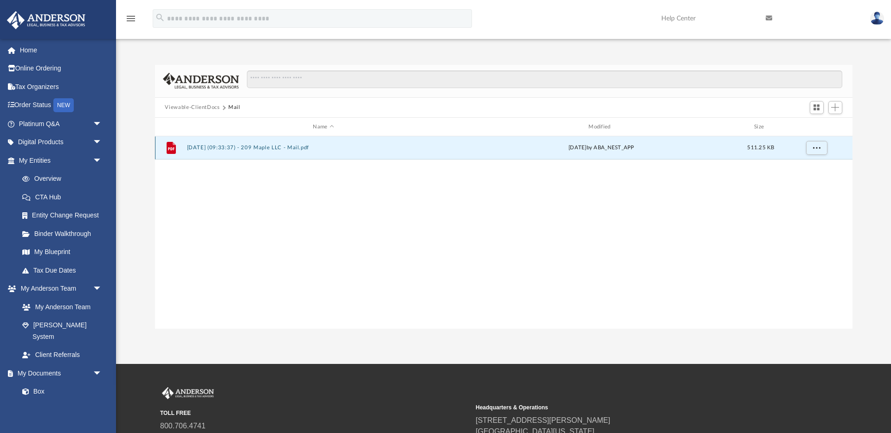
click at [260, 147] on button "[DATE] (09:33:37) - 209 Maple LLC - Mail.pdf" at bounding box center [324, 148] width 274 height 6
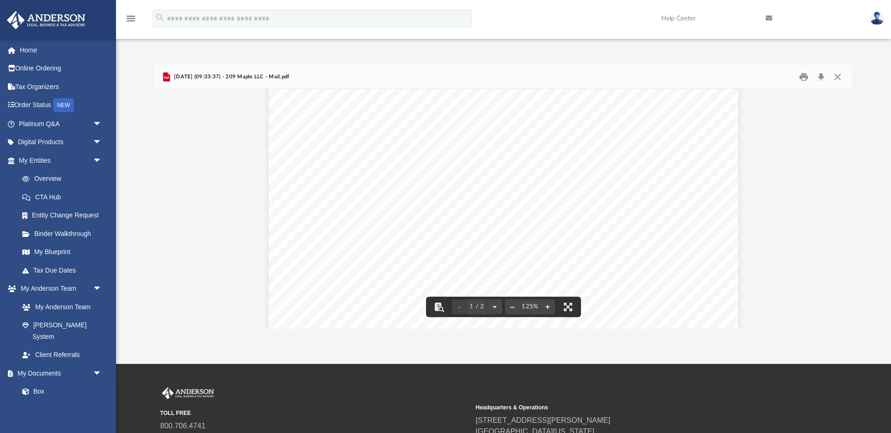
scroll to position [0, 0]
click at [836, 76] on button "Close" at bounding box center [837, 77] width 17 height 14
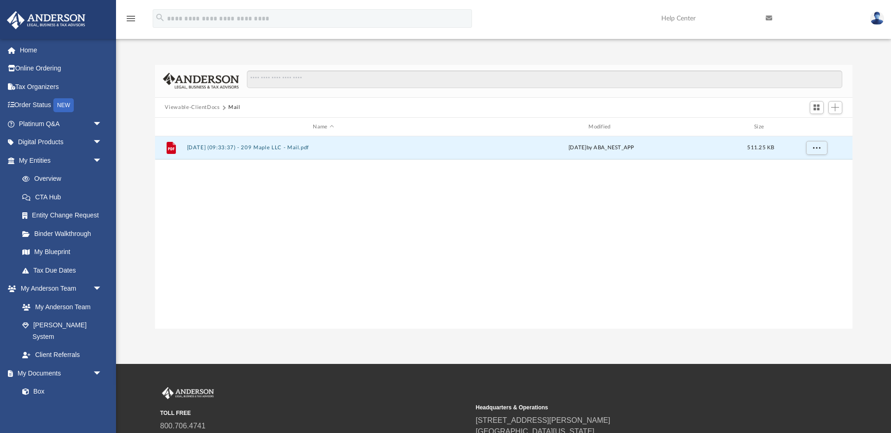
click at [200, 107] on button "Viewable-ClientDocs" at bounding box center [192, 107] width 55 height 8
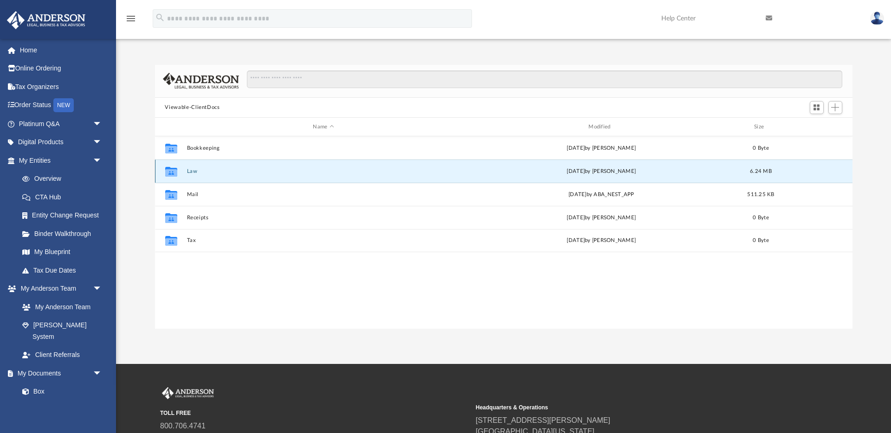
click at [193, 173] on button "Law" at bounding box center [324, 171] width 274 height 6
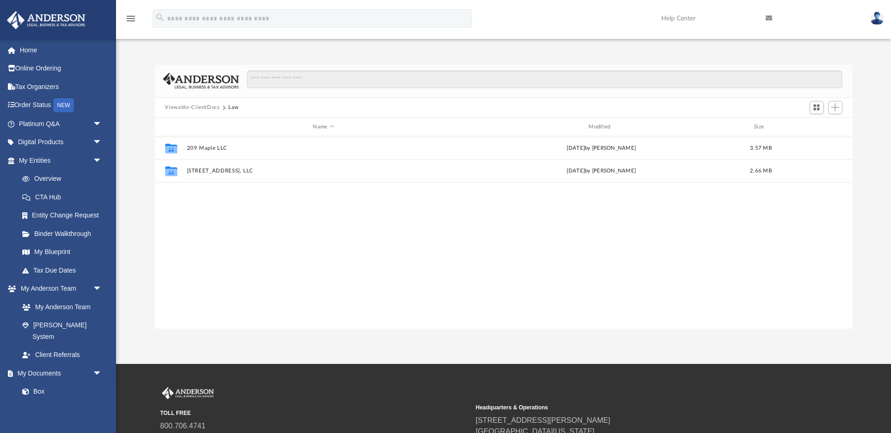
click at [180, 108] on button "Viewable-ClientDocs" at bounding box center [192, 107] width 55 height 8
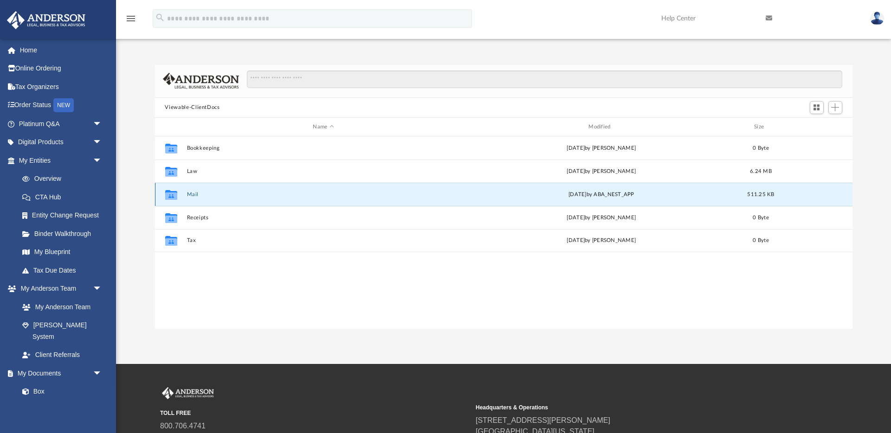
click at [193, 196] on button "Mail" at bounding box center [324, 195] width 274 height 6
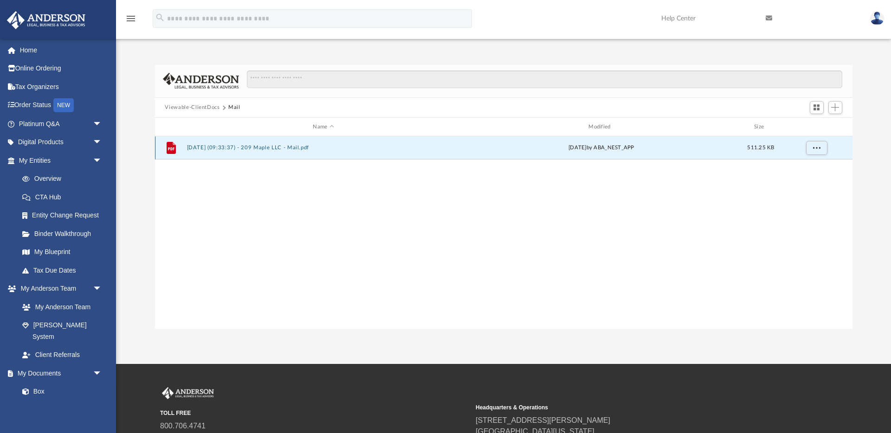
click at [227, 146] on button "[DATE] (09:33:37) - 209 Maple LLC - Mail.pdf" at bounding box center [324, 148] width 274 height 6
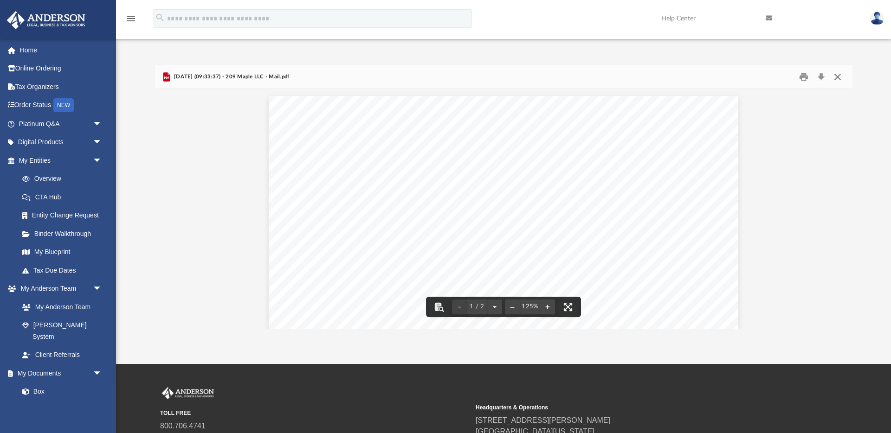
click at [838, 75] on button "Close" at bounding box center [837, 77] width 17 height 14
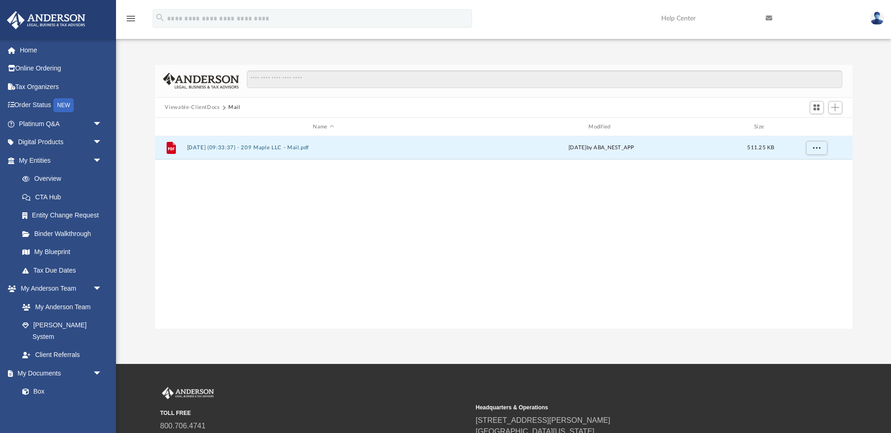
click at [211, 108] on button "Viewable-ClientDocs" at bounding box center [192, 107] width 55 height 8
